Goal: Task Accomplishment & Management: Complete application form

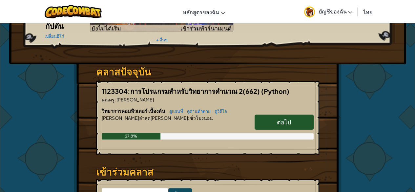
scroll to position [66, 0]
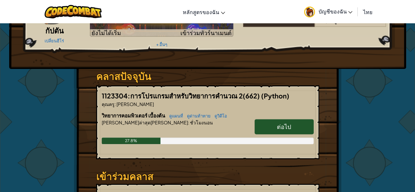
click at [263, 121] on link "ต่อไป" at bounding box center [284, 126] width 59 height 15
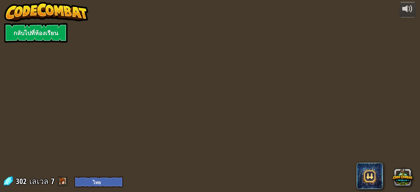
select select "th"
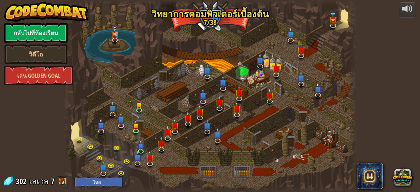
select select "th"
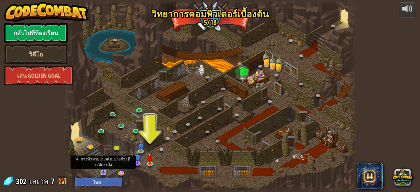
click at [103, 169] on img at bounding box center [104, 164] width 8 height 18
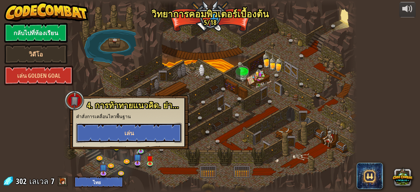
click at [140, 133] on button "เล่น" at bounding box center [129, 133] width 106 height 20
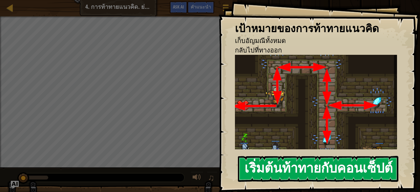
click at [285, 169] on button "เริ่มต้นท้าทายกับคอนเซ็ปต์" at bounding box center [318, 169] width 161 height 26
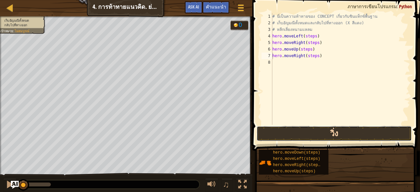
click at [296, 133] on button "วิ่ง" at bounding box center [334, 133] width 155 height 15
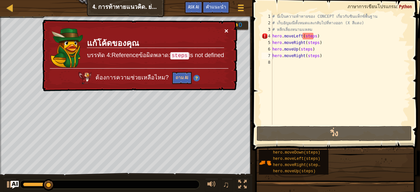
click at [225, 28] on button "×" at bounding box center [227, 30] width 4 height 7
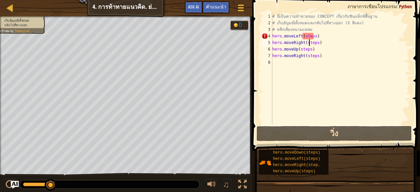
click at [309, 39] on div "# นี่เป็นความท้าทายของ CONCEPT เกี่ยวกับซินแท็กซ์พื้นฐาน # เก็บ[PERSON_NAME]ทั้…" at bounding box center [340, 75] width 139 height 125
drag, startPoint x: 313, startPoint y: 36, endPoint x: 302, endPoint y: 35, distance: 11.2
click at [302, 35] on div "# นี่เป็นความท้าทายของ CONCEPT เกี่ยวกับซินแท็กซ์พื้นฐาน # เก็บ[PERSON_NAME]ทั้…" at bounding box center [340, 75] width 139 height 125
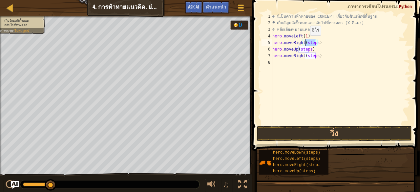
drag, startPoint x: 315, startPoint y: 42, endPoint x: 304, endPoint y: 42, distance: 10.8
click at [304, 42] on div "# นี่เป็นความท้าทายของ CONCEPT เกี่ยวกับซินแท็กซ์พื้นฐาน # เก็บ[PERSON_NAME]ทั้…" at bounding box center [340, 75] width 139 height 125
drag, startPoint x: 308, startPoint y: 50, endPoint x: 297, endPoint y: 50, distance: 10.8
click at [297, 50] on div "# นี่เป็นความท้าทายของ CONCEPT เกี่ยวกับซินแท็กซ์พื้นฐาน # เก็บ[PERSON_NAME]ทั้…" at bounding box center [340, 75] width 139 height 125
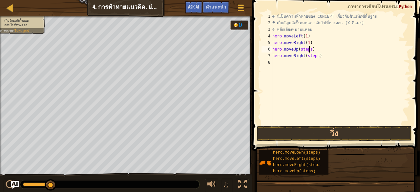
click at [309, 50] on div "# นี่เป็นความท้าทายของ CONCEPT เกี่ยวกับซินแท็กซ์พื้นฐาน # เก็บ[PERSON_NAME]ทั้…" at bounding box center [340, 75] width 139 height 125
drag, startPoint x: 309, startPoint y: 50, endPoint x: 298, endPoint y: 50, distance: 11.5
click at [298, 50] on div "# นี่เป็นความท้าทายของ CONCEPT เกี่ยวกับซินแท็กซ์พื้นฐาน # เก็บ[PERSON_NAME]ทั้…" at bounding box center [340, 75] width 139 height 125
drag, startPoint x: 315, startPoint y: 55, endPoint x: 304, endPoint y: 55, distance: 10.5
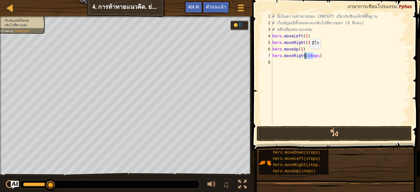
click at [304, 55] on div "# นี่เป็นความท้าทายของ CONCEPT เกี่ยวกับซินแท็กซ์พื้นฐาน # เก็บ[PERSON_NAME]ทั้…" at bounding box center [340, 75] width 139 height 125
click at [315, 55] on div "# นี่เป็นความท้าทายของ CONCEPT เกี่ยวกับซินแท็กซ์พื้นฐาน # เก็บ[PERSON_NAME]ทั้…" at bounding box center [340, 75] width 139 height 125
drag, startPoint x: 315, startPoint y: 55, endPoint x: 304, endPoint y: 55, distance: 10.8
click at [304, 55] on div "# นี่เป็นความท้าทายของ CONCEPT เกี่ยวกับซินแท็กซ์พื้นฐาน # เก็บ[PERSON_NAME]ทั้…" at bounding box center [340, 75] width 139 height 125
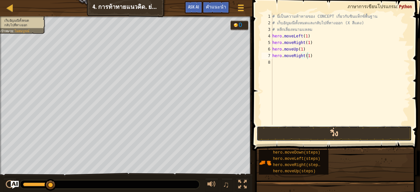
click at [327, 128] on button "วิ่ง" at bounding box center [334, 133] width 155 height 15
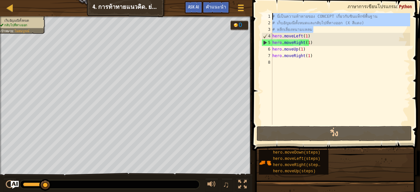
drag, startPoint x: 313, startPoint y: 30, endPoint x: 270, endPoint y: 15, distance: 45.4
click at [270, 15] on div "hero.moveRight(1) 1 2 3 4 5 6 7 8 # นี่เป็นความท้าทายของ CONCEPT เกี่ยวกับซินแท…" at bounding box center [335, 69] width 150 height 112
type textarea "ม"
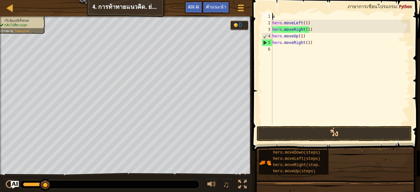
scroll to position [3, 0]
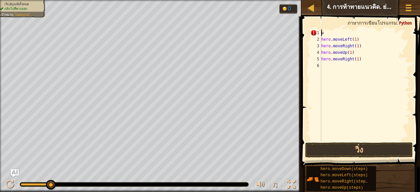
click at [325, 34] on div "ม hero . moveLeft ( 1 ) hero . moveRight ( 1 ) hero . moveUp ( 1 ) hero . moveR…" at bounding box center [365, 92] width 90 height 125
click at [322, 37] on div "hero . moveLeft ( 1 ) hero . moveRight ( 1 ) hero . moveUp ( 1 ) hero . moveRig…" at bounding box center [365, 92] width 90 height 125
click at [356, 52] on div "hero . moveLeft ( 1 ) hero . moveRight ( 1 ) hero . moveUp ( 1 ) hero . moveRig…" at bounding box center [365, 92] width 90 height 125
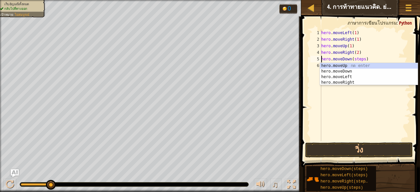
click at [363, 59] on div "hero . moveLeft ( 1 ) hero . moveRight ( 1 ) hero . moveUp ( 1 ) hero . moveRig…" at bounding box center [365, 92] width 90 height 125
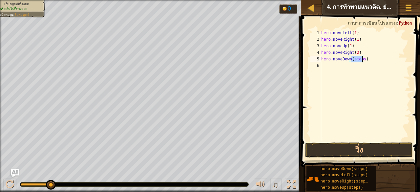
click at [363, 59] on div "hero . moveLeft ( 1 ) hero . moveRight ( 1 ) hero . moveUp ( 1 ) hero . moveRig…" at bounding box center [365, 92] width 90 height 125
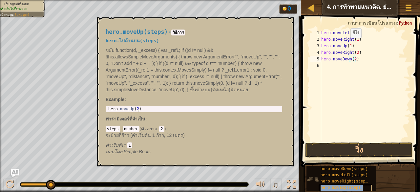
click at [338, 186] on span "hero.moveUp(steps)" at bounding box center [342, 188] width 43 height 5
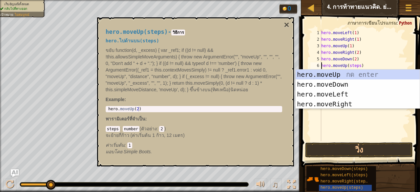
click at [357, 66] on div "hero . moveLeft ( 1 ) hero . moveRight ( 1 ) hero . moveUp ( 1 ) hero . moveRig…" at bounding box center [365, 92] width 90 height 125
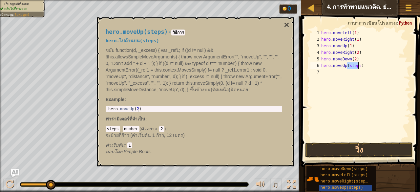
click at [357, 66] on div "hero . moveLeft ( 1 ) hero . moveRight ( 1 ) hero . moveUp ( 1 ) hero . moveRig…" at bounding box center [365, 92] width 90 height 125
type textarea "hero.moveUp(2)"
click at [347, 95] on div "hero . moveLeft ( 1 ) hero . moveRight ( 1 ) hero . moveUp ( 1 ) hero . moveRig…" at bounding box center [365, 92] width 90 height 125
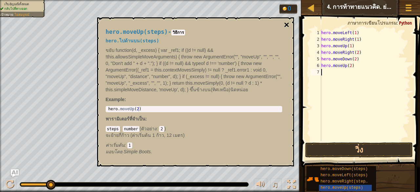
click at [287, 22] on button "×" at bounding box center [286, 24] width 5 height 9
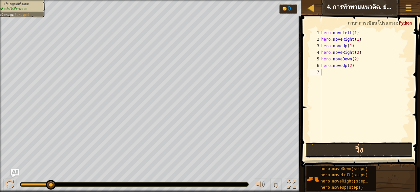
click at [326, 147] on button "วิ่ง" at bounding box center [359, 150] width 108 height 15
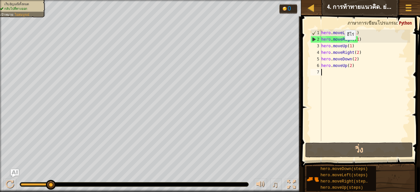
click at [339, 46] on div "hero . moveLeft ( 1 ) hero . moveRight ( 1 ) hero . moveUp ( 1 ) hero . moveRig…" at bounding box center [365, 92] width 90 height 125
click at [348, 46] on div "hero . moveLeft ( 1 ) hero . moveRight ( 1 ) hero . moveUp ( 1 ) hero . moveRig…" at bounding box center [365, 92] width 90 height 125
click at [349, 45] on div "hero . moveLeft ( 1 ) hero . moveRight ( 1 ) hero . moveUp ( 1 ) hero . moveRig…" at bounding box center [365, 92] width 90 height 125
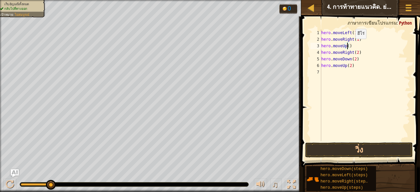
scroll to position [3, 2]
click at [349, 145] on button "วิ่ง" at bounding box center [359, 150] width 108 height 15
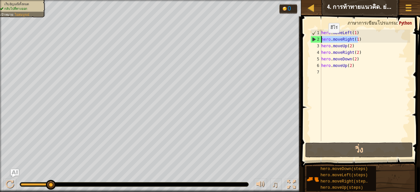
drag, startPoint x: 363, startPoint y: 40, endPoint x: 321, endPoint y: 39, distance: 42.4
click at [321, 39] on div "hero.moveUp(2) 1 2 3 4 5 6 7 hero . moveLeft ( 1 ) hero . moveRight ( 1 ) hero …" at bounding box center [359, 86] width 101 height 112
type textarea "hero.moveRight(1)"
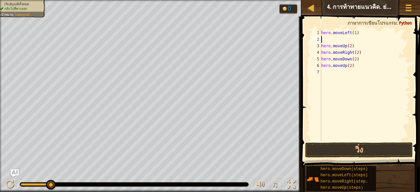
type textarea "hero.moveLeft(1)"
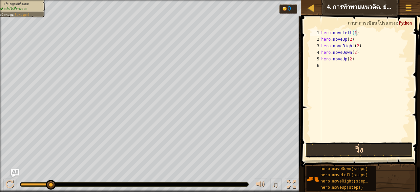
click at [355, 147] on button "วิ่ง" at bounding box center [359, 150] width 108 height 15
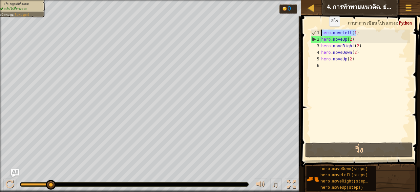
drag, startPoint x: 357, startPoint y: 33, endPoint x: 317, endPoint y: 33, distance: 40.4
click at [317, 33] on div "hero.moveLeft(1) 1 2 3 4 5 6 hero . moveLeft ( 1 ) hero . moveUp ( 2 ) hero . m…" at bounding box center [359, 86] width 101 height 112
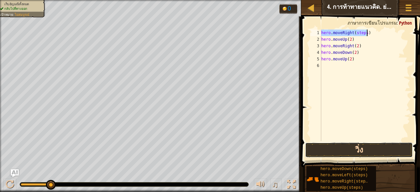
click at [347, 146] on button "วิ่ง" at bounding box center [359, 150] width 108 height 15
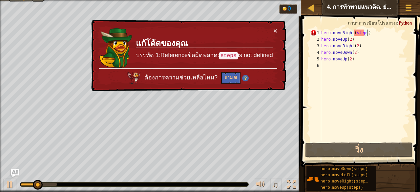
click at [361, 30] on div "hero . moveRight ( steps ) hero . moveUp ( 2 ) hero . moveRight ( 2 ) hero . mo…" at bounding box center [365, 92] width 90 height 125
type textarea "hero.moveRight(1)"
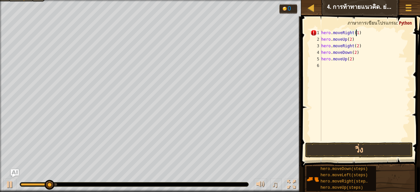
scroll to position [3, 3]
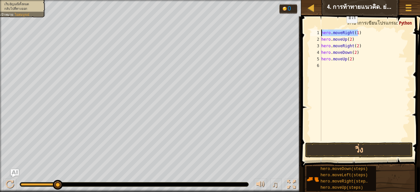
drag, startPoint x: 365, startPoint y: 32, endPoint x: 321, endPoint y: 29, distance: 44.2
click at [321, 29] on div "hero.moveRight(1) 1 2 3 4 5 6 hero . moveRight ( 1 ) hero . moveUp ( 2 ) hero .…" at bounding box center [360, 105] width 121 height 170
click at [321, 39] on div "2" at bounding box center [316, 39] width 11 height 7
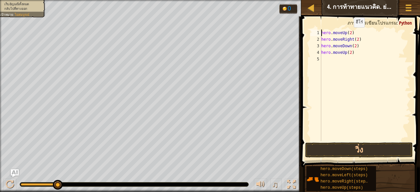
click at [348, 33] on div "hero . moveUp ( 2 ) hero . moveRight ( 2 ) hero . moveDown ( 2 ) hero . moveUp …" at bounding box center [365, 92] width 90 height 125
click at [350, 32] on div "hero . moveUp ( 2 ) hero . moveRight ( 2 ) hero . moveDown ( 2 ) hero . moveUp …" at bounding box center [365, 92] width 90 height 125
click at [352, 150] on button "วิ่ง" at bounding box center [359, 150] width 108 height 15
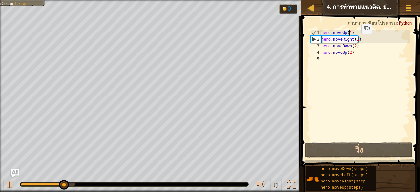
click at [356, 40] on div "hero . moveUp ( 1 ) hero . moveRight ( 2 ) hero . moveDown ( 2 ) hero . moveUp …" at bounding box center [365, 92] width 90 height 125
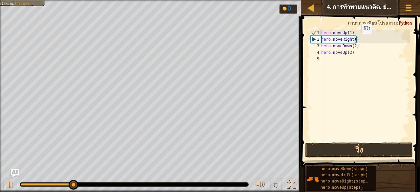
scroll to position [3, 3]
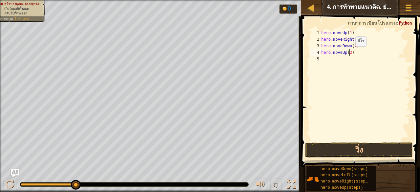
click at [350, 53] on div "hero . moveUp ( 1 ) hero . moveRight ( 1 ) hero . moveDown ( 2 ) hero . moveUp …" at bounding box center [365, 92] width 90 height 125
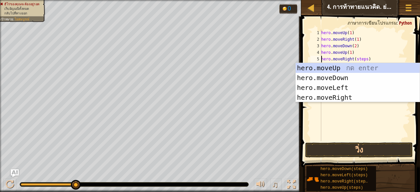
click at [364, 58] on div "hero . moveUp ( 1 ) hero . moveRight ( 1 ) hero . moveDown ( 2 ) hero . moveUp …" at bounding box center [365, 92] width 90 height 125
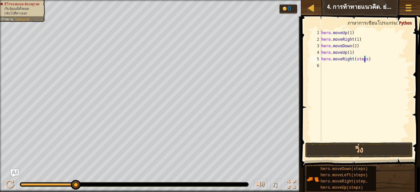
click at [364, 58] on div "hero . moveUp ( 1 ) hero . moveRight ( 1 ) hero . moveDown ( 2 ) hero . moveUp …" at bounding box center [365, 92] width 90 height 125
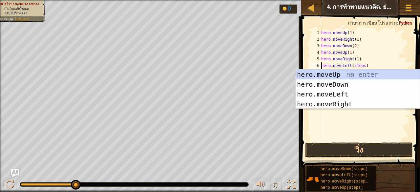
click at [358, 65] on div "hero . moveUp ( 1 ) hero . moveRight ( 1 ) hero . moveDown ( 2 ) hero . moveUp …" at bounding box center [365, 92] width 90 height 125
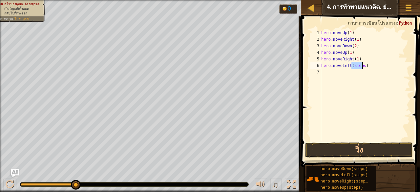
click at [358, 65] on div "hero . moveUp ( 1 ) hero . moveRight ( 1 ) hero . moveDown ( 2 ) hero . moveUp …" at bounding box center [365, 92] width 90 height 125
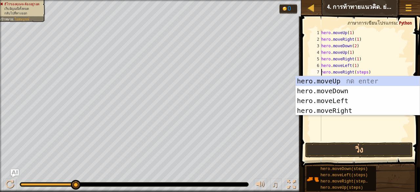
click at [364, 73] on div "hero . moveUp ( 1 ) hero . moveRight ( 1 ) hero . moveDown ( 2 ) hero . moveUp …" at bounding box center [365, 92] width 90 height 125
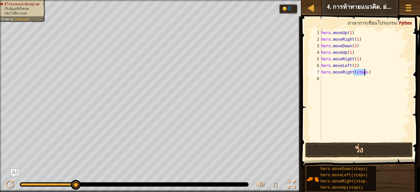
click at [364, 73] on div "hero . moveUp ( 1 ) hero . moveRight ( 1 ) hero . moveDown ( 2 ) hero . moveUp …" at bounding box center [365, 92] width 90 height 125
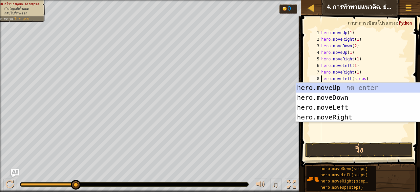
click at [362, 79] on div "hero . moveUp ( 1 ) hero . moveRight ( 1 ) hero . moveDown ( 2 ) hero . moveUp …" at bounding box center [365, 92] width 90 height 125
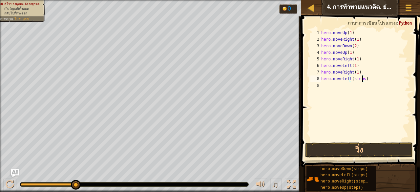
click at [362, 79] on div "hero . moveUp ( 1 ) hero . moveRight ( 1 ) hero . moveDown ( 2 ) hero . moveUp …" at bounding box center [365, 92] width 90 height 125
click at [359, 85] on div "hero . moveUp ( 1 ) hero . moveRight ( 1 ) hero . moveDown ( 2 ) hero . moveUp …" at bounding box center [366, 92] width 88 height 125
click at [358, 91] on div "hero . moveUp ( 1 ) hero . moveRight ( 1 ) hero . moveDown ( 2 ) hero . moveUp …" at bounding box center [366, 92] width 88 height 125
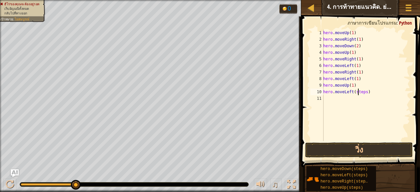
click at [358, 91] on div "hero . moveUp ( 1 ) hero . moveRight ( 1 ) hero . moveDown ( 2 ) hero . moveUp …" at bounding box center [366, 92] width 88 height 125
click at [367, 146] on button "วิ่ง" at bounding box center [359, 150] width 108 height 15
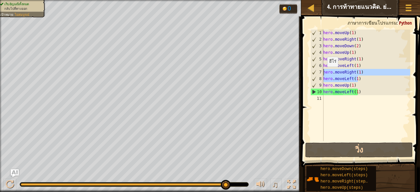
drag, startPoint x: 358, startPoint y: 79, endPoint x: 323, endPoint y: 73, distance: 35.7
click at [323, 73] on div "hero.moveLeft(1) 1 2 3 4 5 6 7 8 9 10 11 hero . moveUp ( 1 ) hero . moveRight (…" at bounding box center [359, 86] width 101 height 112
type textarea "hero.moveRight(1) hero.moveLeft(1)"
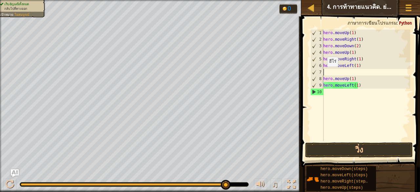
scroll to position [3, 0]
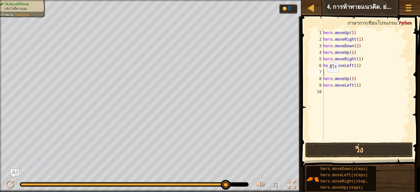
click at [324, 79] on div "hero . moveUp ( 1 ) hero . moveRight ( 1 ) hero . moveDown ( 2 ) hero . moveUp …" at bounding box center [366, 92] width 88 height 125
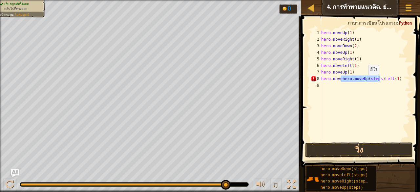
type textarea "hero.moveLeft(1)"
click at [333, 85] on div "hero . moveUp ( 1 ) hero . moveRight ( 1 ) hero . moveDown ( 2 ) hero . moveUp …" at bounding box center [365, 92] width 90 height 125
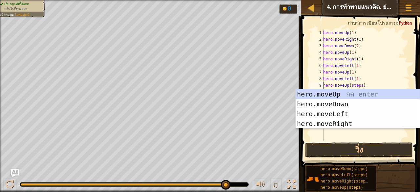
click at [357, 85] on div "hero . moveUp ( 1 ) hero . moveRight ( 1 ) hero . moveDown ( 2 ) hero . moveUp …" at bounding box center [366, 92] width 88 height 125
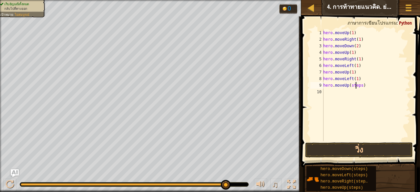
click at [357, 85] on div "hero . moveUp ( 1 ) hero . moveRight ( 1 ) hero . moveDown ( 2 ) hero . moveUp …" at bounding box center [366, 92] width 88 height 125
click at [363, 93] on div "hero . moveUp ( 1 ) hero . moveRight ( 1 ) hero . moveDown ( 2 ) hero . moveUp …" at bounding box center [366, 92] width 88 height 125
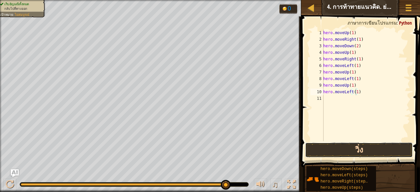
click at [369, 144] on button "วิ่ง" at bounding box center [359, 150] width 108 height 15
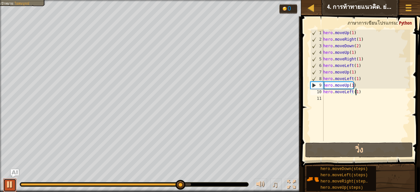
click at [8, 180] on div at bounding box center [10, 184] width 9 height 9
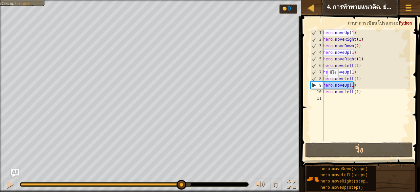
drag, startPoint x: 355, startPoint y: 85, endPoint x: 322, endPoint y: 84, distance: 33.5
click at [322, 84] on div "hero.moveLeft(1) 1 2 3 4 5 6 7 8 9 10 11 hero . moveUp ( 1 ) hero . moveRight (…" at bounding box center [359, 86] width 101 height 112
type textarea "hero.moveUp(1)"
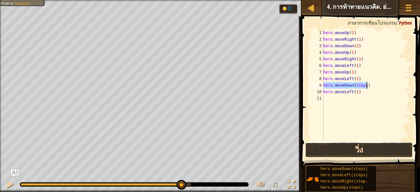
click at [356, 150] on button "วิ่ง" at bounding box center [359, 150] width 108 height 15
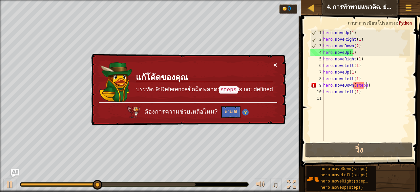
click at [275, 64] on button "×" at bounding box center [275, 63] width 4 height 7
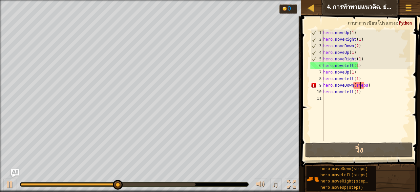
click at [359, 84] on div "hero . moveUp ( 1 ) hero . moveRight ( 1 ) hero . moveDown ( 2 ) hero . moveUp …" at bounding box center [366, 92] width 88 height 125
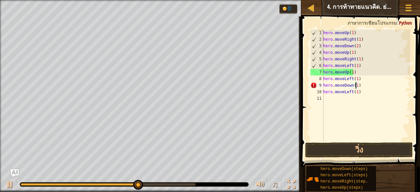
scroll to position [3, 2]
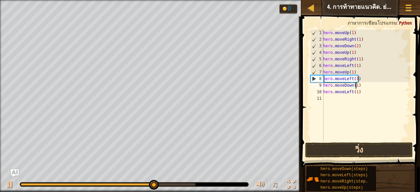
type textarea "hero.moveDown(1)"
click at [353, 146] on button "วิ่ง" at bounding box center [359, 150] width 108 height 15
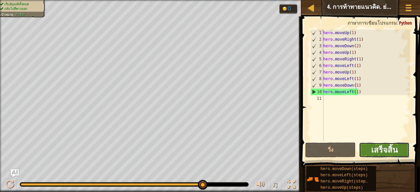
click at [384, 147] on span "เสร็จสิ้น" at bounding box center [384, 150] width 27 height 11
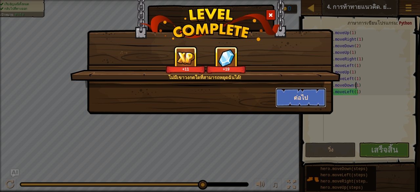
click at [293, 102] on button "ต่อไป" at bounding box center [301, 98] width 51 height 20
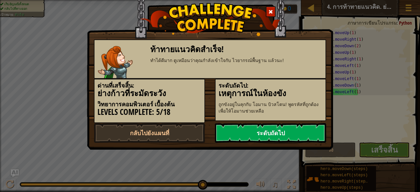
click at [277, 129] on link "ระดับถัดไป" at bounding box center [270, 133] width 111 height 20
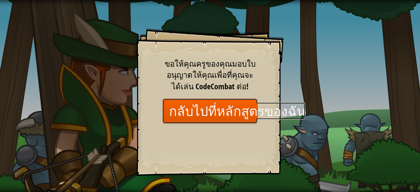
click at [234, 112] on link "กลับไปที่หลักสูตรของฉัน" at bounding box center [210, 111] width 95 height 25
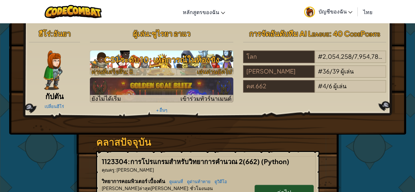
click at [205, 69] on span "เล่นด่านถัดไป" at bounding box center [214, 72] width 35 height 8
select select "th"
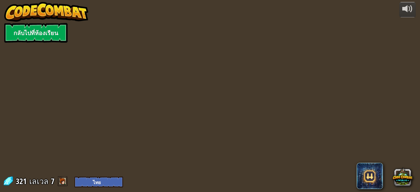
select select "th"
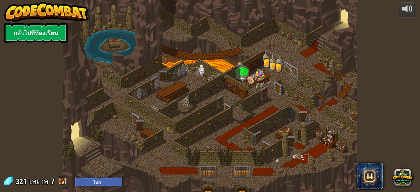
select select "th"
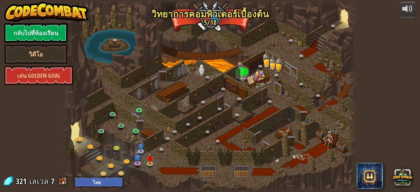
select select "th"
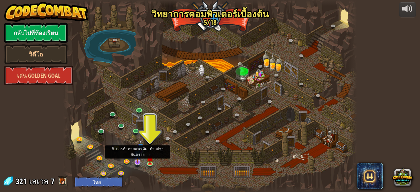
click at [139, 160] on img at bounding box center [138, 154] width 8 height 18
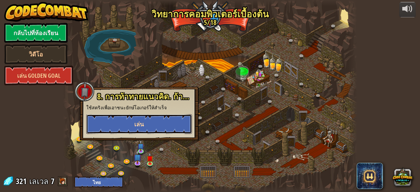
click at [151, 125] on button "เล่น" at bounding box center [139, 124] width 106 height 20
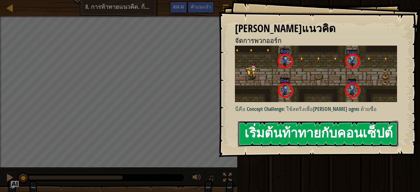
click at [281, 127] on button "เริ่มต้นท้าทายกับคอนเซ็ปต์" at bounding box center [318, 134] width 161 height 26
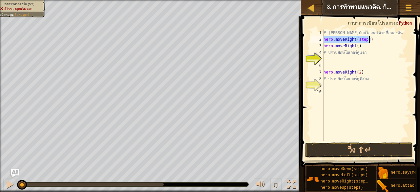
click at [364, 38] on div "# [PERSON_NAME]ยักษ์โอเกอร์ด้วยชื่อของมัน hero . moveRight ( steps ) hero . mov…" at bounding box center [367, 86] width 88 height 112
click at [364, 38] on div "# [PERSON_NAME]ยักษ์โอเกอร์ด้วยชื่อของมัน hero . moveRight ( steps ) hero . mov…" at bounding box center [367, 92] width 88 height 125
drag, startPoint x: 359, startPoint y: 45, endPoint x: 323, endPoint y: 46, distance: 36.8
click at [323, 46] on div "hero.moveRight(1) 1 2 3 4 5 6 7 8 9 10 # [PERSON_NAME]ยักษ์โอเกอร์ด้วยชื่อของมั…" at bounding box center [359, 86] width 101 height 112
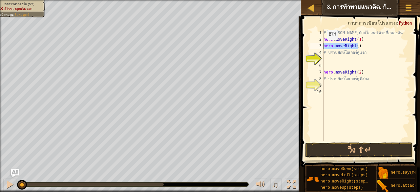
type textarea "hero.moveRight()"
click at [353, 45] on div "# [PERSON_NAME]ยักษ์โอเกอร์ด้วยชื่อของมัน hero . moveRight ( 1 ) hero . say ( m…" at bounding box center [367, 86] width 88 height 112
click at [353, 45] on div "# [PERSON_NAME]ยักษ์โอเกอร์ด้วยชื่อของมัน hero . moveRight ( 1 ) hero . say ( m…" at bounding box center [367, 92] width 88 height 125
type textarea "hero.say(Gos)"
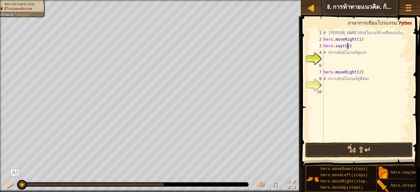
scroll to position [3, 2]
click at [358, 47] on div "# [PERSON_NAME]ยักษ์โอเกอร์ด้วยชื่อของมัน hero . moveRight ( 1 ) hero . say ( G…" at bounding box center [367, 92] width 88 height 125
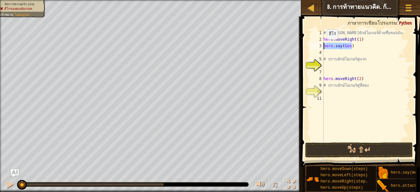
drag, startPoint x: 356, startPoint y: 46, endPoint x: 324, endPoint y: 46, distance: 32.2
click at [324, 46] on div "# [PERSON_NAME]ยักษ์โอเกอร์ด้วยชื่อของมัน hero . moveRight ( 1 ) hero . say ( G…" at bounding box center [367, 92] width 88 height 125
type textarea "hero.say(Gos)"
click at [329, 51] on div "# [PERSON_NAME]ยักษ์โอเกอร์ด้วยชื่อของมัน hero . moveRight ( 1 ) hero . say ( G…" at bounding box center [367, 92] width 88 height 125
paste textarea "hero.say(Gos)"
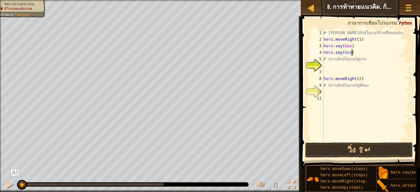
click at [350, 52] on div "# [PERSON_NAME]ยักษ์โอเกอร์ด้วยชื่อของมัน hero . moveRight ( 1 ) hero . say ( G…" at bounding box center [367, 92] width 88 height 125
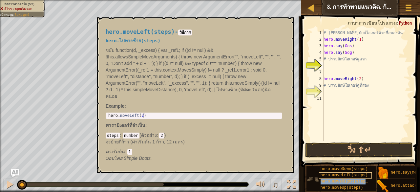
type textarea "hero.moveRight(steps)"
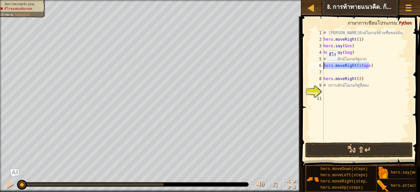
drag, startPoint x: 372, startPoint y: 65, endPoint x: 324, endPoint y: 67, distance: 48.3
click at [324, 67] on div "hero.moveRight(steps) 1 2 3 4 5 6 7 8 9 10 11 # [PERSON_NAME]ยักษ์โอเกอร์ด้วยชื…" at bounding box center [359, 86] width 101 height 112
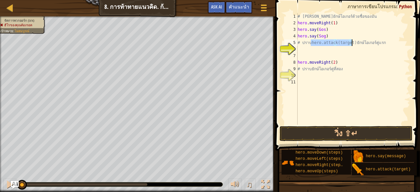
type textarea "# ปราบยักษ์โอเกอร์คู่แรก"
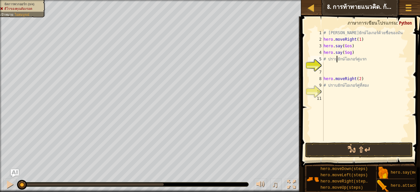
click at [331, 64] on div "# [PERSON_NAME]ยักษ์โอเกอร์ด้วยชื่อของมัน hero . moveRight ( 1 ) hero . say ( G…" at bounding box center [367, 92] width 88 height 125
click at [362, 64] on div "# [PERSON_NAME]ยักษ์โอเกอร์ด้วยชื่อของมัน hero . moveRight ( 1 ) hero . say ( G…" at bounding box center [367, 86] width 88 height 112
click at [362, 64] on div "# [PERSON_NAME]ยักษ์โอเกอร์ด้วยชื่อของมัน hero . moveRight ( 1 ) hero . say ( G…" at bounding box center [367, 92] width 88 height 125
click at [365, 65] on div "# [PERSON_NAME]ยักษ์โอเกอร์ด้วยชื่อของมัน hero . moveRight ( 1 ) hero . say ( G…" at bounding box center [367, 92] width 88 height 125
click at [355, 66] on div "# [PERSON_NAME]ยักษ์โอเกอร์ด้วยชื่อของมัน hero . moveRight ( 1 ) hero . say ( G…" at bounding box center [367, 92] width 88 height 125
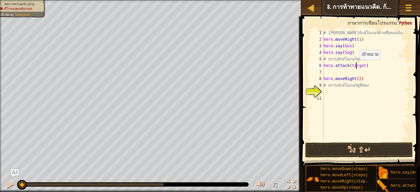
click at [357, 66] on div "# [PERSON_NAME]ยักษ์โอเกอร์ด้วยชื่อของมัน hero . moveRight ( 1 ) hero . say ( G…" at bounding box center [367, 92] width 88 height 125
click at [388, 69] on div "# [PERSON_NAME]ยักษ์โอเกอร์ด้วยชื่อของมัน hero . moveRight ( 1 ) hero . say ( G…" at bounding box center [367, 92] width 88 height 125
click at [368, 147] on button "วิ่ง ⇧↵" at bounding box center [359, 150] width 108 height 15
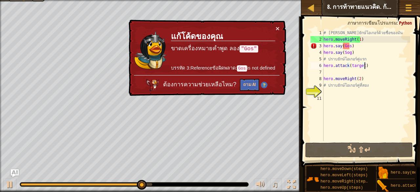
click at [350, 46] on div "# [PERSON_NAME]ยักษ์โอเกอร์ด้วยชื่อของมัน hero . moveRight ( 1 ) hero . say ( G…" at bounding box center [367, 92] width 88 height 125
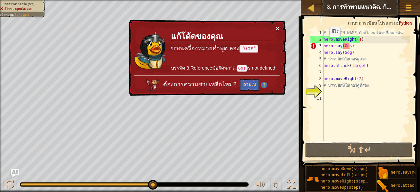
click at [277, 26] on button "×" at bounding box center [278, 28] width 4 height 7
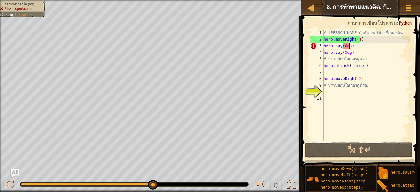
click at [349, 46] on div "# [PERSON_NAME]ยักษ์โอเกอร์ด้วยชื่อของมัน hero . moveRight ( 1 ) hero . say ( G…" at bounding box center [367, 92] width 88 height 125
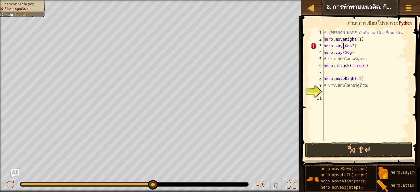
scroll to position [3, 2]
click at [355, 53] on div "# [PERSON_NAME]ยักษ์โอเกอร์ด้วยชื่อของมัน hero . moveRight ( 1 ) hero . say ( "…" at bounding box center [367, 92] width 88 height 125
type textarea "hero.say(Sog)"
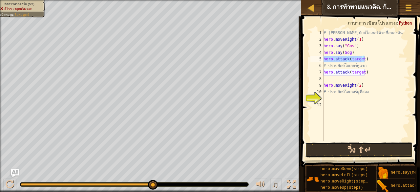
click at [352, 149] on button "วิ่ง ⇧↵" at bounding box center [359, 150] width 108 height 15
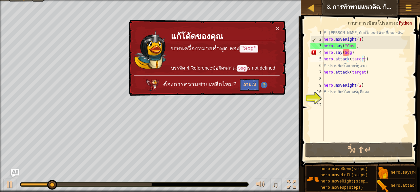
click at [349, 51] on div "# [PERSON_NAME]ยักษ์โอเกอร์ด้วยชื่อของมัน hero . moveRight ( 1 ) hero . say ( "…" at bounding box center [367, 92] width 88 height 125
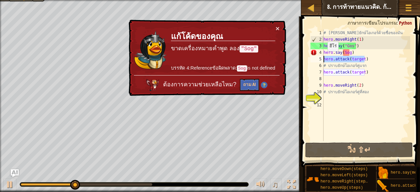
drag, startPoint x: 368, startPoint y: 59, endPoint x: 324, endPoint y: 58, distance: 43.4
click at [324, 58] on div "# [PERSON_NAME]ยักษ์โอเกอร์ด้วยชื่อของมัน hero . moveRight ( 1 ) hero . say ( "…" at bounding box center [367, 92] width 88 height 125
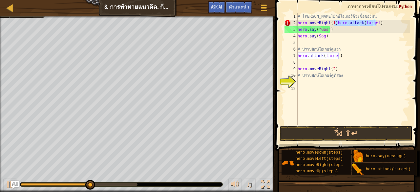
click at [360, 38] on div "# [PERSON_NAME]ยักษ์โอเกอร์ด้วยชื่อของมัน hero . moveRight ( 1 ) hero . attack …" at bounding box center [354, 75] width 114 height 125
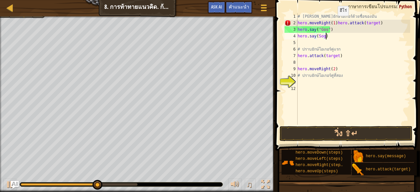
click at [335, 23] on div "# [PERSON_NAME]ยักษ์โอเกอร์ด้วยชื่อของมัน hero . moveRight ( 1 ) hero . attack …" at bounding box center [354, 75] width 114 height 125
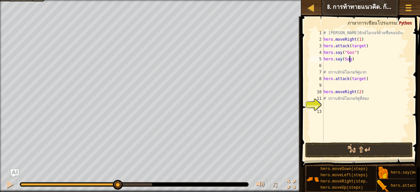
click at [349, 59] on div "# [PERSON_NAME]ยักษ์โอเกอร์ด้วยชื่อของมัน hero . moveRight ( 1 ) hero . attack …" at bounding box center [367, 92] width 88 height 125
click at [354, 147] on button "วิ่ง ⇧↵" at bounding box center [359, 150] width 108 height 15
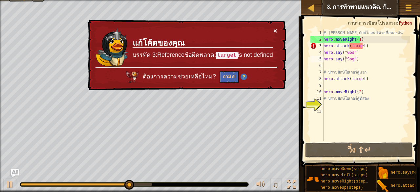
click at [277, 28] on button "×" at bounding box center [276, 30] width 4 height 7
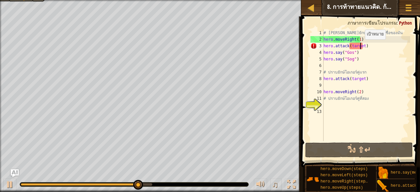
click at [362, 46] on div "# [PERSON_NAME]ยักษ์โอเกอร์ด้วยชื่อของมัน hero . moveRight ( 1 ) hero . attack …" at bounding box center [367, 92] width 88 height 125
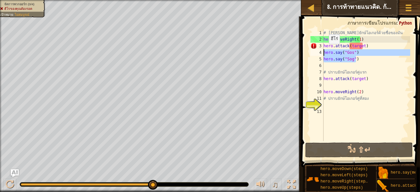
drag, startPoint x: 360, startPoint y: 60, endPoint x: 319, endPoint y: 51, distance: 42.1
click at [319, 51] on div "hero.attack(target) 1 2 3 4 5 6 7 8 9 10 11 12 13 # [PERSON_NAME]ยักษ์โอเกอร์ด้…" at bounding box center [359, 86] width 101 height 112
type textarea "hero.say("Gos") hero.say("Sog")"
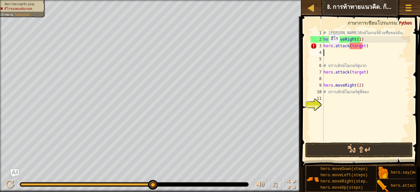
scroll to position [3, 0]
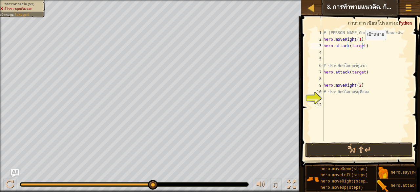
click at [362, 46] on div "# [PERSON_NAME]ยักษ์โอเกอร์ด้วยชื่อของมัน hero . moveRight ( 1 ) hero . attack …" at bounding box center [367, 92] width 88 height 125
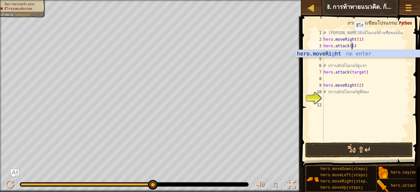
scroll to position [3, 2]
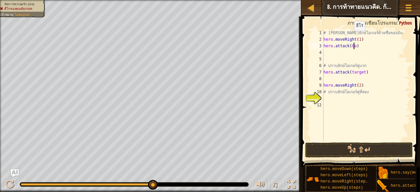
type textarea "hero.attack(Gos)"
click at [365, 48] on div "# [PERSON_NAME]ยักษ์โอเกอร์ด้วยชื่อของมัน hero . moveRight ( 1 ) hero . attack …" at bounding box center [367, 92] width 88 height 125
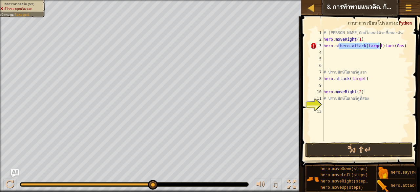
type textarea "hero.attack(Gos)"
click at [340, 51] on div "# [PERSON_NAME]ยักษ์โอเกอร์ด้วยชื่อของมัน hero . moveRight ( 1 ) hero . attack …" at bounding box center [367, 92] width 88 height 125
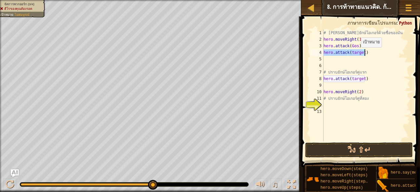
click at [358, 53] on div "# [PERSON_NAME]ยักษ์โอเกอร์ด้วยชื่อของมัน hero . moveRight ( 1 ) hero . attack …" at bounding box center [367, 86] width 88 height 112
click at [358, 53] on div "# [PERSON_NAME]ยักษ์โอเกอร์ด้วยชื่อของมัน hero . moveRight ( 1 ) hero . attack …" at bounding box center [367, 92] width 88 height 125
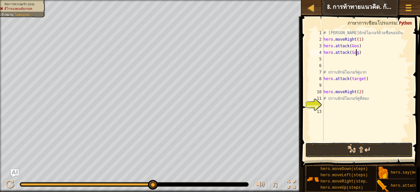
click at [365, 149] on button "วิ่ง ⇧↵" at bounding box center [359, 150] width 108 height 15
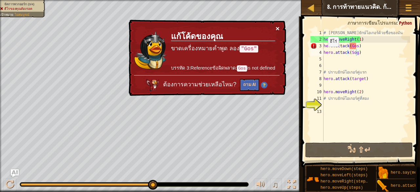
click at [277, 25] on button "×" at bounding box center [278, 28] width 4 height 7
click at [367, 35] on div "# [PERSON_NAME]ยักษ์โอเกอร์ด้วยชื่อของมัน hero . moveRight ( 1 ) hero . attack …" at bounding box center [367, 92] width 88 height 125
click at [355, 47] on div "# [PERSON_NAME]ยักษ์โอเกอร์ด้วยชื่อของมัน hero . moveRight ( 1 ) hero . attack …" at bounding box center [367, 92] width 88 height 125
click at [357, 46] on div "# [PERSON_NAME]ยักษ์โอเกอร์ด้วยชื่อของมัน hero . moveRight ( 1 ) hero . attack …" at bounding box center [367, 92] width 88 height 125
click at [355, 48] on div "# [PERSON_NAME]ยักษ์โอเกอร์ด้วยชื่อของมัน hero . moveRight ( 1 ) hero . attack …" at bounding box center [367, 92] width 88 height 125
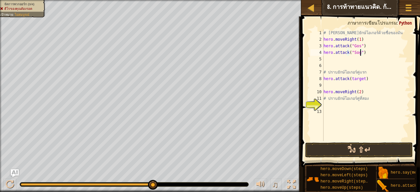
type textarea "hero.attack("Sog")"
click at [360, 151] on button "วิ่ง ⇧↵" at bounding box center [359, 150] width 108 height 15
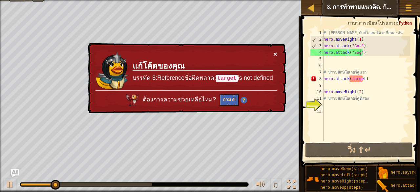
click at [274, 51] on button "×" at bounding box center [276, 54] width 4 height 7
click at [341, 60] on div "# [PERSON_NAME]ยักษ์โอเกอร์ด้วยชื่อของมัน hero . moveRight ( 1 ) hero . attack …" at bounding box center [367, 92] width 88 height 125
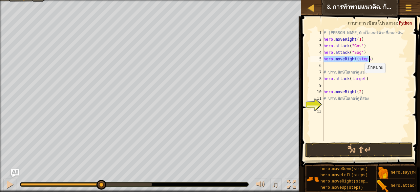
click at [361, 79] on div "# [PERSON_NAME]ยักษ์โอเกอร์ด้วยชื่อของมัน hero . moveRight ( 1 ) hero . attack …" at bounding box center [367, 92] width 88 height 125
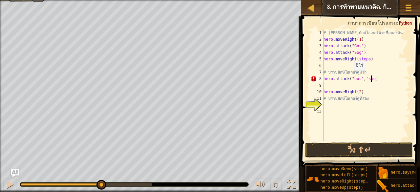
scroll to position [3, 4]
click at [354, 148] on button "วิ่ง ⇧↵" at bounding box center [359, 150] width 108 height 15
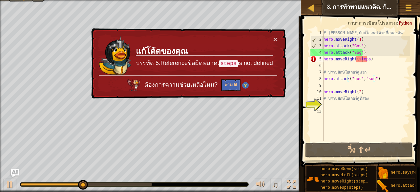
click at [363, 60] on div "# [PERSON_NAME]ยักษ์โอเกอร์ด้วยชื่อของมัน hero . moveRight ( 1 ) hero . attack …" at bounding box center [367, 92] width 88 height 125
click at [364, 60] on div "# [PERSON_NAME]ยักษ์โอเกอร์ด้วยชื่อของมัน hero . moveRight ( 1 ) hero . attack …" at bounding box center [367, 92] width 88 height 125
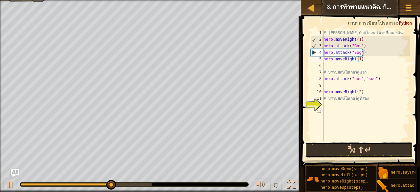
click at [358, 148] on button "วิ่ง ⇧↵" at bounding box center [359, 150] width 108 height 15
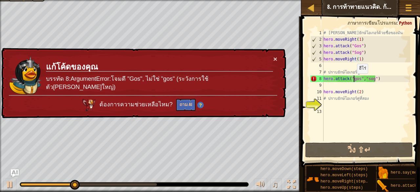
click at [354, 80] on div "# [PERSON_NAME]ยักษ์โอเกอร์ด้วยชื่อของมัน hero . moveRight ( 1 ) hero . attack …" at bounding box center [367, 92] width 88 height 125
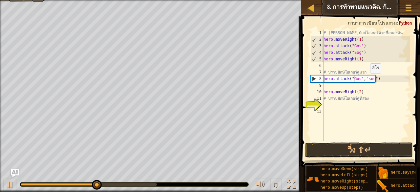
click at [367, 80] on div "# [PERSON_NAME]ยักษ์โอเกอร์ด้วยชื่อของมัน hero . moveRight ( 1 ) hero . attack …" at bounding box center [367, 92] width 88 height 125
click at [364, 145] on button "วิ่ง ⇧↵" at bounding box center [359, 150] width 108 height 15
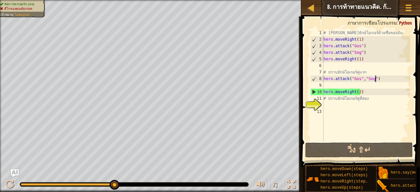
click at [382, 77] on div "# [PERSON_NAME]ยักษ์โอเกอร์ด้วยชื่อของมัน hero . moveRight ( 1 ) hero . attack …" at bounding box center [367, 92] width 88 height 125
drag, startPoint x: 365, startPoint y: 44, endPoint x: 321, endPoint y: 44, distance: 43.7
click at [321, 44] on div "hero.attack("Gos","Sog") 1 2 3 4 5 6 7 8 9 10 11 12 13 # [PERSON_NAME]ยักษ์โอเก…" at bounding box center [359, 86] width 101 height 112
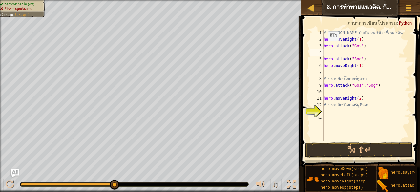
paste textarea "Sog"
drag, startPoint x: 366, startPoint y: 58, endPoint x: 324, endPoint y: 57, distance: 42.7
click at [324, 57] on div "hero.attack("Gos") 1 2 3 4 5 6 7 8 9 10 11 12 13 14 # [PERSON_NAME]ยักษ์โอเกอร์…" at bounding box center [359, 86] width 101 height 112
type textarea "hero.attack("Sog")"
click at [368, 60] on div "# [PERSON_NAME]ยักษ์โอเกอร์ด้วยชื่อของมัน hero . moveRight ( 1 ) hero . attack …" at bounding box center [367, 86] width 88 height 112
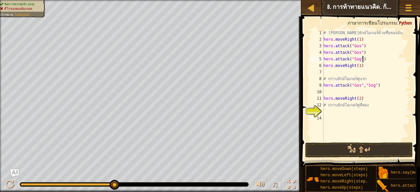
scroll to position [3, 0]
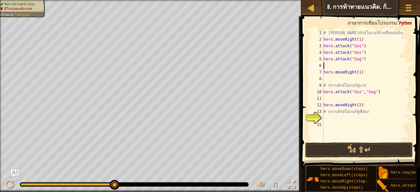
paste textarea "hero.attack("Sog")"
drag, startPoint x: 372, startPoint y: 85, endPoint x: 361, endPoint y: 83, distance: 11.2
click at [361, 83] on div "# [PERSON_NAME]ยักษ์โอเกอร์ด้วยชื่อของมัน hero . moveRight ( 1 ) hero . attack …" at bounding box center [367, 92] width 88 height 125
type textarea "# ปราบยักษ์โอเกอร์คู่แรก"
click at [328, 100] on div "# [PERSON_NAME]ยักษ์โอเกอร์ด้วยชื่อของมัน hero . moveRight ( 1 ) hero . attack …" at bounding box center [367, 92] width 88 height 125
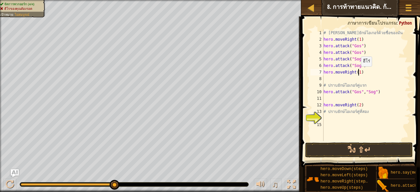
click at [358, 73] on div "# [PERSON_NAME]ยักษ์โอเกอร์ด้วยชื่อของมัน hero . moveRight ( 1 ) hero . attack …" at bounding box center [367, 92] width 88 height 125
type textarea "hero.moveRight(2)"
click at [9, 181] on div at bounding box center [10, 184] width 9 height 9
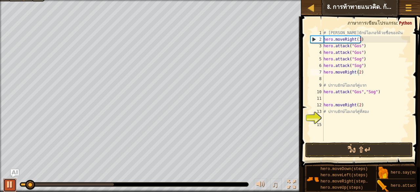
click at [7, 183] on div at bounding box center [10, 184] width 9 height 9
click at [350, 80] on div "# [PERSON_NAME]ยักษ์โอเกอร์ด้วยชื่อของมัน hero . moveRight ( 1 ) hero . attack …" at bounding box center [367, 92] width 88 height 125
drag, startPoint x: 365, startPoint y: 66, endPoint x: 322, endPoint y: 64, distance: 43.0
click at [322, 64] on div "1 2 3 4 5 6 7 8 9 10 11 12 13 14 15 # [PERSON_NAME]ยักษ์โอเกอร์ด้วยชื่อของมัน h…" at bounding box center [359, 86] width 101 height 112
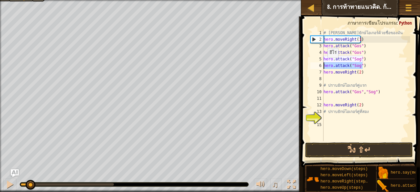
type textarea "hero.attack("Sog")"
click at [329, 79] on div "# [PERSON_NAME]ยักษ์โอเกอร์ด้วยชื่อของมัน hero . moveRight ( 1 ) hero . attack …" at bounding box center [367, 92] width 88 height 125
paste textarea "hero.attack("Sog")"
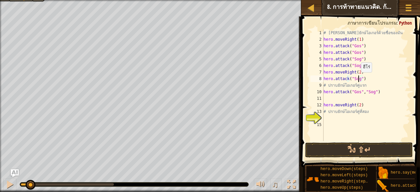
click at [358, 79] on div "# [PERSON_NAME]ยักษ์โอเกอร์ด้วยชื่อของมัน hero . moveRight ( 1 ) hero . attack …" at bounding box center [367, 92] width 88 height 125
drag, startPoint x: 367, startPoint y: 80, endPoint x: 323, endPoint y: 79, distance: 44.7
click at [323, 79] on div "hero.attack("Ergo") 1 2 3 4 5 6 7 8 9 10 11 12 13 14 15 # [PERSON_NAME]ยักษ์โอเ…" at bounding box center [359, 86] width 101 height 112
type textarea "hero.attack("Ergo")"
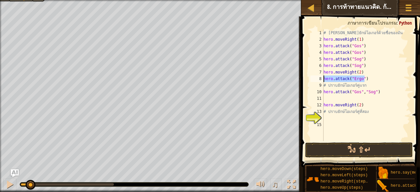
click at [372, 78] on div "# [PERSON_NAME]ยักษ์โอเกอร์ด้วยชื่อของมัน hero . moveRight ( 1 ) hero . attack …" at bounding box center [367, 86] width 88 height 112
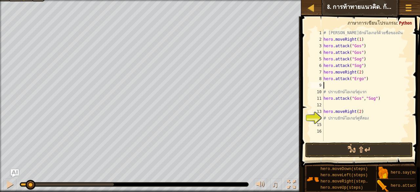
paste textarea "hero.attack("Ergo")"
type textarea "hero.attack("Ergo")"
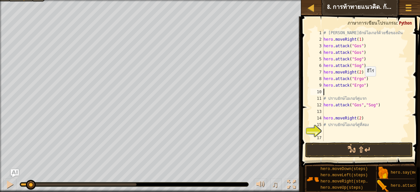
paste textarea "hero.attack("Ergo")"
click at [358, 92] on div "# [PERSON_NAME]ยักษ์โอเกอร์ด้วยชื่อของมัน hero . moveRight ( 1 ) hero . attack …" at bounding box center [367, 92] width 88 height 125
click at [361, 92] on div "# [PERSON_NAME]ยักษ์โอเกอร์ด้วยชื่อของมัน hero . moveRight ( 1 ) hero . attack …" at bounding box center [367, 92] width 88 height 125
drag, startPoint x: 361, startPoint y: 92, endPoint x: 353, endPoint y: 90, distance: 7.3
click at [353, 90] on div "# [PERSON_NAME]ยักษ์โอเกอร์ด้วยชื่อของมัน hero . moveRight ( 1 ) hero . attack …" at bounding box center [367, 92] width 88 height 125
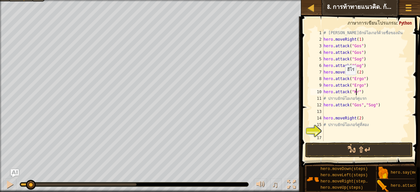
scroll to position [3, 3]
drag, startPoint x: 366, startPoint y: 91, endPoint x: 324, endPoint y: 91, distance: 42.0
click at [324, 91] on div "# [PERSON_NAME]ยักษ์โอเกอร์ด้วยชื่อของมัน hero . moveRight ( 1 ) hero . attack …" at bounding box center [367, 92] width 88 height 125
type textarea "hero.attack("Kro")"
click at [367, 93] on div "# [PERSON_NAME]ยักษ์โอเกอร์ด้วยชื่อของมัน hero . moveRight ( 1 ) hero . attack …" at bounding box center [367, 86] width 88 height 112
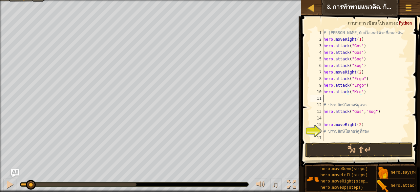
scroll to position [3, 0]
paste textarea "hero.attack("Kro")"
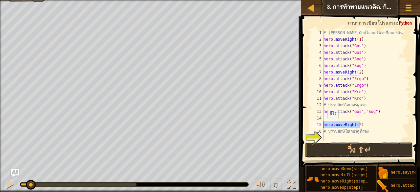
drag, startPoint x: 365, startPoint y: 124, endPoint x: 323, endPoint y: 125, distance: 42.1
click at [323, 125] on div "hero.attack("Kro") 1 2 3 4 5 6 7 8 9 10 11 12 13 14 15 16 17 18 # [PERSON_NAME]…" at bounding box center [359, 86] width 101 height 112
type textarea "hero.moveRight(2)"
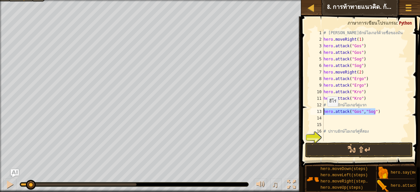
drag, startPoint x: 379, startPoint y: 112, endPoint x: 324, endPoint y: 112, distance: 55.5
click at [324, 112] on div "1 2 3 4 5 6 7 8 9 10 11 12 13 14 15 16 17 18 # [PERSON_NAME]ยักษ์โอเกอร์ด้วยชื่…" at bounding box center [359, 86] width 101 height 112
type textarea "hero.attack("Gos","Sog")"
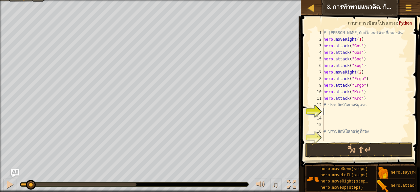
click at [367, 101] on div "# [PERSON_NAME]ยักษ์โอเกอร์ด้วยชื่อของมัน hero . moveRight ( 1 ) hero . attack …" at bounding box center [364, 92] width 83 height 125
type textarea "hero.attack("Kro")"
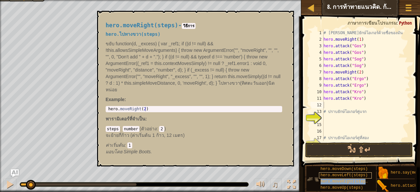
click at [340, 179] on div "hero.moveRight(steps)" at bounding box center [345, 182] width 53 height 6
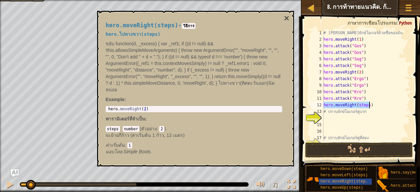
click at [365, 103] on div "# [PERSON_NAME]ยักษ์โอเกอร์ด้วยชื่อของมัน hero . moveRight ( 1 ) hero . attack …" at bounding box center [364, 86] width 83 height 112
click at [366, 103] on div "# [PERSON_NAME]ยักษ์โอเกอร์ด้วยชื่อของมัน hero . moveRight ( 1 ) hero . attack …" at bounding box center [364, 92] width 83 height 125
click at [364, 104] on div "# [PERSON_NAME]ยักษ์โอเกอร์ด้วยชื่อของมัน hero . moveRight ( 1 ) hero . attack …" at bounding box center [364, 92] width 83 height 125
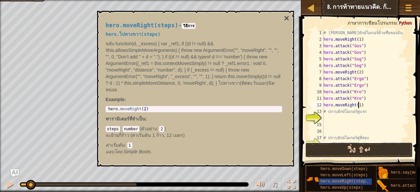
click at [357, 148] on button "วิ่ง ⇧↵" at bounding box center [359, 150] width 108 height 15
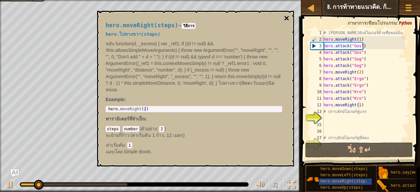
click at [286, 17] on button "×" at bounding box center [286, 18] width 5 height 9
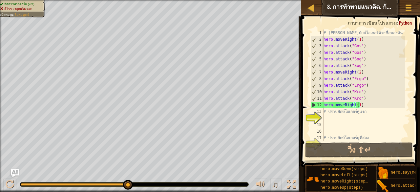
type textarea "hero.attack("Sog")"
click at [366, 66] on div "# [PERSON_NAME]ยักษ์โอเกอร์ด้วยชื่อของมัน hero . moveRight ( 1 ) hero . attack …" at bounding box center [364, 92] width 83 height 125
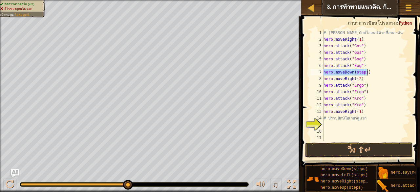
click at [362, 70] on div "# [PERSON_NAME]ยักษ์โอเกอร์ด้วยชื่อของมัน hero . moveRight ( 1 ) hero . attack …" at bounding box center [364, 86] width 83 height 112
click at [362, 71] on div "# [PERSON_NAME]ยักษ์โอเกอร์ด้วยชื่อของมัน hero . moveRight ( 1 ) hero . attack …" at bounding box center [364, 92] width 83 height 125
click at [363, 73] on div "# [PERSON_NAME]ยักษ์โอเกอร์ด้วยชื่อของมัน hero . moveRight ( 1 ) hero . attack …" at bounding box center [364, 92] width 83 height 125
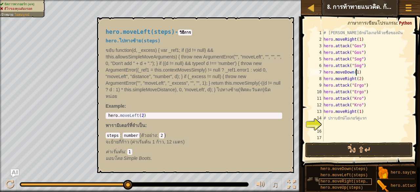
scroll to position [5, 0]
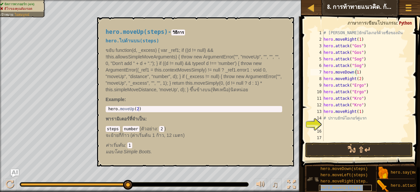
click at [340, 186] on span "hero.moveUp(steps)" at bounding box center [342, 188] width 43 height 5
click at [367, 68] on div "# [PERSON_NAME]ยักษ์โอเกอร์ด้วยชื่อของมัน hero . moveRight ( 1 ) hero . attack …" at bounding box center [364, 92] width 83 height 125
click at [363, 74] on div "# [PERSON_NAME]ยักษ์โอเกอร์ด้วยชื่อของมัน hero . moveRight ( 1 ) hero . attack …" at bounding box center [364, 92] width 83 height 125
type textarea "hero.moveDown(1)"
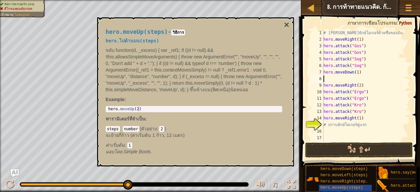
scroll to position [3, 0]
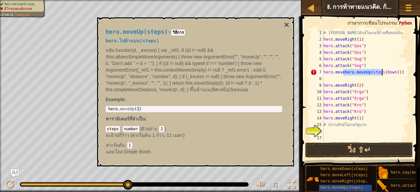
type textarea "hero.moveDown(1)"
click at [346, 79] on div "# [PERSON_NAME]ยักษ์โอเกอร์ด้วยชื่อของมัน hero . moveRight ( 1 ) hero . attack …" at bounding box center [364, 92] width 83 height 125
click at [359, 78] on div "# [PERSON_NAME]ยักษ์โอเกอร์ด้วยชื่อของมัน hero . moveRight ( 1 ) hero . attack …" at bounding box center [364, 86] width 83 height 112
click at [359, 78] on div "# [PERSON_NAME]ยักษ์โอเกอร์ด้วยชื่อของมัน hero . moveRight ( 1 ) hero . attack …" at bounding box center [364, 92] width 83 height 125
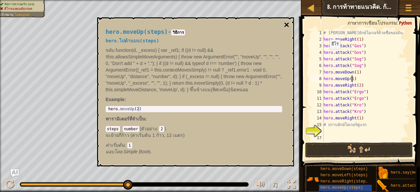
click at [286, 24] on button "×" at bounding box center [286, 24] width 5 height 9
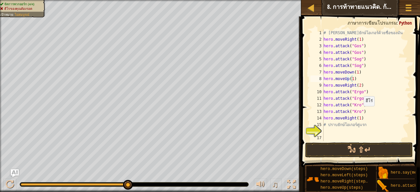
type textarea "hero.attack("Kro")"
click at [365, 113] on div "# [PERSON_NAME]ยักษ์โอเกอร์ด้วยชื่อของมัน hero . moveRight ( 1 ) hero . attack …" at bounding box center [364, 92] width 83 height 125
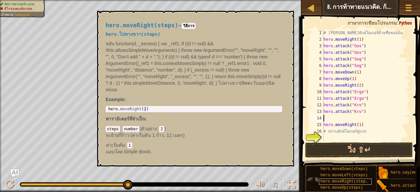
scroll to position [0, 0]
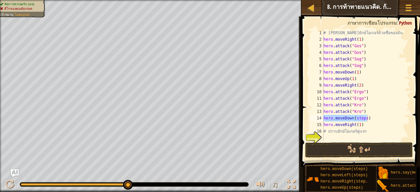
click at [363, 119] on div "# [PERSON_NAME]ยักษ์โอเกอร์ด้วยชื่อของมัน hero . moveRight ( 1 ) hero . attack …" at bounding box center [364, 86] width 83 height 112
click at [363, 119] on div "# [PERSON_NAME]ยักษ์โอเกอร์ด้วยชื่อของมัน hero . moveRight ( 1 ) hero . attack …" at bounding box center [364, 92] width 83 height 125
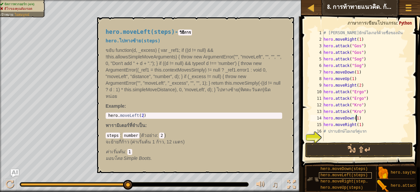
scroll to position [5, 0]
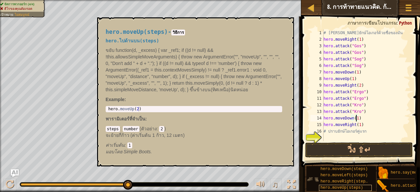
type textarea "hero.moveDown(1)"
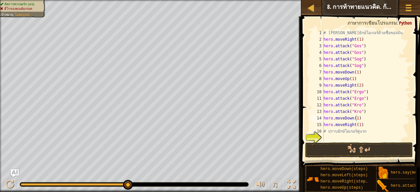
click at [361, 117] on div "# [PERSON_NAME]ยักษ์โอเกอร์ด้วยชื่อของมัน hero . moveRight ( 1 ) hero . attack …" at bounding box center [364, 92] width 83 height 125
click at [358, 124] on div "# [PERSON_NAME]ยักษ์โอเกอร์ด้วยชื่อของมัน hero . moveRight ( 1 ) hero . attack …" at bounding box center [364, 86] width 83 height 112
click at [357, 123] on div "# [PERSON_NAME]ยักษ์โอเกอร์ด้วยชื่อของมัน hero . moveRight ( 1 ) hero . attack …" at bounding box center [364, 92] width 83 height 125
click at [357, 125] on div "# [PERSON_NAME]ยักษ์โอเกอร์ด้วยชื่อของมัน hero . moveRight ( 1 ) hero . attack …" at bounding box center [364, 92] width 83 height 125
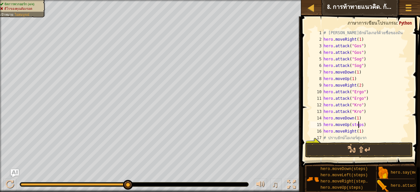
click at [359, 125] on div "# [PERSON_NAME]ยักษ์โอเกอร์ด้วยชื่อของมัน hero . moveRight ( 1 ) hero . attack …" at bounding box center [364, 92] width 83 height 125
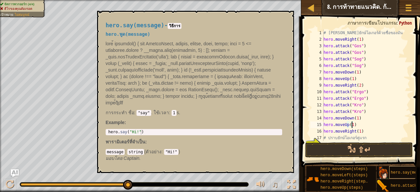
scroll to position [0, 0]
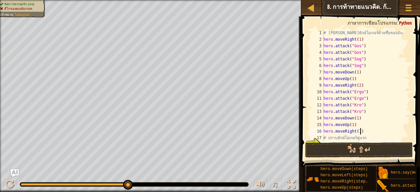
click at [370, 128] on div "# [PERSON_NAME]ยักษ์โอเกอร์ด้วยชื่อของมัน hero . moveRight ( 1 ) hero . attack …" at bounding box center [364, 92] width 83 height 125
type textarea "hero.moveRight(1)"
click at [373, 151] on button "วิ่ง ⇧↵" at bounding box center [359, 150] width 108 height 15
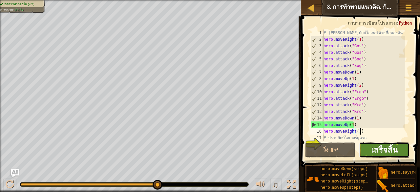
click at [394, 153] on span "เสร็จสิ้น" at bounding box center [384, 150] width 27 height 11
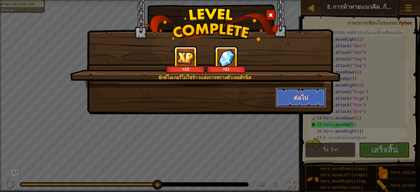
click at [289, 94] on button "ต่อไป" at bounding box center [301, 98] width 51 height 20
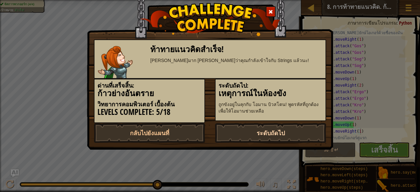
click at [274, 134] on link "ระดับถัดไป" at bounding box center [270, 133] width 111 height 20
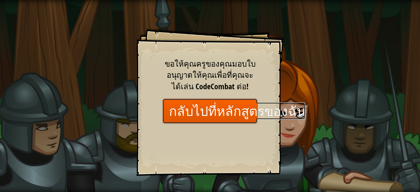
click at [217, 111] on link "กลับไปที่หลักสูตรของฉัน" at bounding box center [210, 111] width 95 height 25
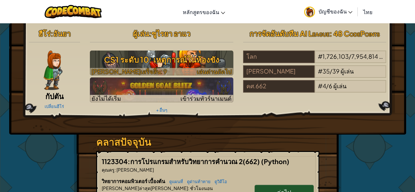
click at [219, 71] on span "เล่นด่านถัดไป" at bounding box center [214, 72] width 35 height 8
select select "th"
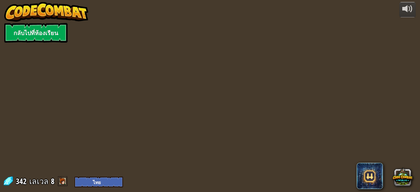
select select "th"
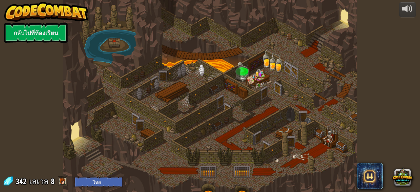
select select "th"
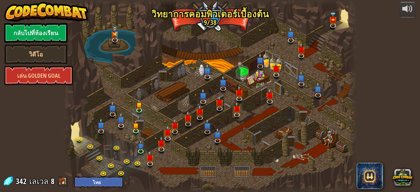
select select "th"
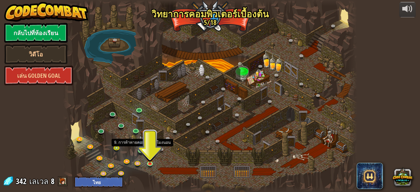
click at [141, 148] on img at bounding box center [141, 142] width 7 height 15
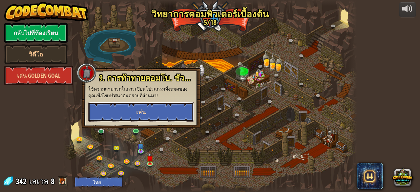
click at [146, 113] on button "เล่น" at bounding box center [141, 112] width 106 height 20
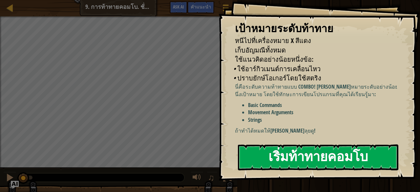
click at [267, 154] on button "เริ่มท้าทายคอมโบ" at bounding box center [318, 158] width 161 height 26
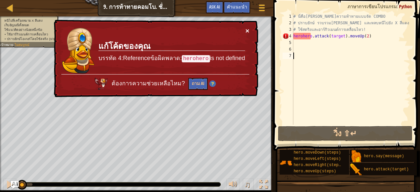
click at [247, 28] on button "×" at bounding box center [248, 30] width 4 height 7
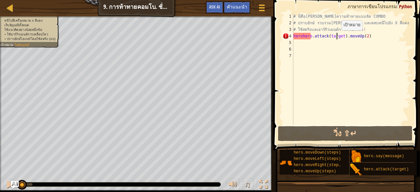
click at [336, 36] on div "# นี่คือ[PERSON_NAME]ความท้าทายแบบจัด COMBO # ปราบยักษ์ รวบรวม[PERSON_NAME] และ…" at bounding box center [351, 75] width 118 height 125
type textarea "herohero.attack(target).moveUp(2)"
click at [336, 36] on div "# นี่คือ[PERSON_NAME]ความท้าทายแบบจัด COMBO # ปราบยักษ์ รวบรวม[PERSON_NAME] และ…" at bounding box center [351, 75] width 118 height 125
drag, startPoint x: 371, startPoint y: 36, endPoint x: 293, endPoint y: 37, distance: 77.9
click at [293, 37] on div "herohero.attack(target).moveUp(2) 1 2 3 4 5 6 7 # นี่คือ[PERSON_NAME]ความท้าทาย…" at bounding box center [345, 69] width 129 height 112
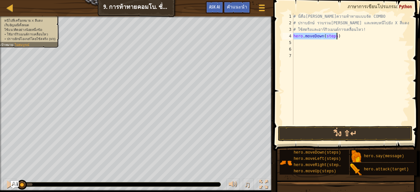
click at [333, 35] on div "# นี่คือ[PERSON_NAME]ความท้าทายแบบจัด COMBO # ปราบยักษ์ รวบรวม[PERSON_NAME] และ…" at bounding box center [351, 69] width 118 height 112
click at [333, 35] on div "# นี่คือ[PERSON_NAME]ความท้าทายแบบจัด COMBO # ปราบยักษ์ รวบรวม[PERSON_NAME] และ…" at bounding box center [351, 75] width 118 height 125
type textarea "hero.moveDown(1)"
click at [337, 37] on div "# นี่คือ[PERSON_NAME]ความท้าทายแบบจัด COMBO # ปราบยักษ์ รวบรวม[PERSON_NAME] และ…" at bounding box center [351, 75] width 118 height 125
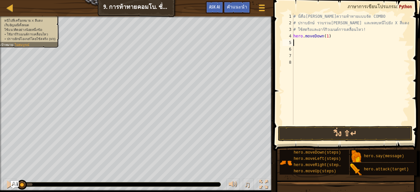
scroll to position [3, 0]
click at [327, 41] on div "# นี่คือ[PERSON_NAME]ความท้าทายแบบจัด COMBO # ปราบยักษ์ รวบรวม[PERSON_NAME] และ…" at bounding box center [351, 69] width 118 height 112
click at [327, 41] on div "# นี่คือ[PERSON_NAME]ความท้าทายแบบจัด COMBO # ปราบยักษ์ รวบรวม[PERSON_NAME] และ…" at bounding box center [351, 75] width 118 height 125
type textarea "hero.attack("Bubble")"
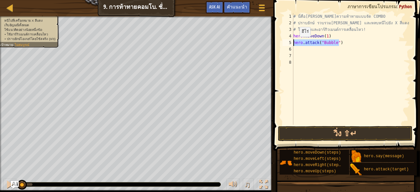
drag, startPoint x: 342, startPoint y: 42, endPoint x: 294, endPoint y: 43, distance: 47.3
click at [294, 43] on div "# นี่คือ[PERSON_NAME]ความท้าทายแบบจัด COMBO # ปราบยักษ์ รวบรวม[PERSON_NAME] และ…" at bounding box center [351, 75] width 118 height 125
click at [298, 51] on div "# นี่คือ[PERSON_NAME]ความท้าทายแบบจัด COMBO # ปราบยักษ์ รวบรวม[PERSON_NAME] และ…" at bounding box center [351, 75] width 118 height 125
paste textarea "hero.attack("Bubble")"
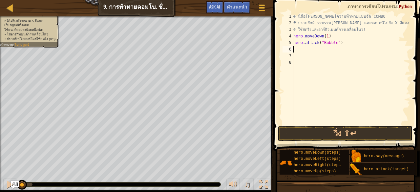
type textarea "hero.attack("Bubble")"
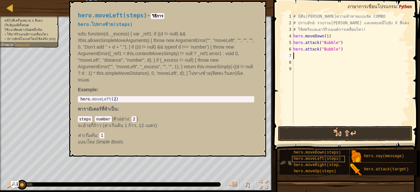
scroll to position [5, 0]
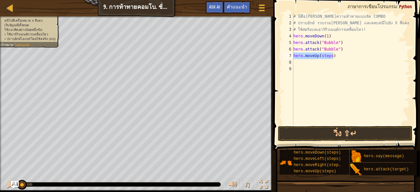
click at [330, 56] on div "# นี่คือ[PERSON_NAME]ความท้าทายแบบจัด COMBO # ปราบยักษ์ รวบรวม[PERSON_NAME] และ…" at bounding box center [351, 69] width 118 height 112
click at [330, 56] on div "# นี่คือ[PERSON_NAME]ความท้าทายแบบจัด COMBO # ปราบยักษ์ รวบรวม[PERSON_NAME] และ…" at bounding box center [351, 75] width 118 height 125
click at [321, 55] on div "# นี่คือ[PERSON_NAME]ความท้าทายแบบจัด COMBO # ปราบยักษ์ รวบรวม[PERSON_NAME] และ…" at bounding box center [351, 75] width 118 height 125
type textarea "hero.moveUp(2)"
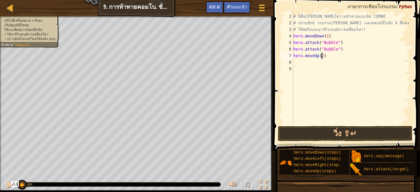
click at [329, 54] on div "# นี่คือ[PERSON_NAME]ความท้าทายแบบจัด COMBO # ปราบยักษ์ รวบรวม[PERSON_NAME] และ…" at bounding box center [351, 75] width 118 height 125
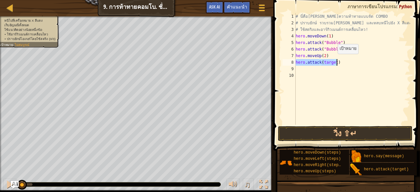
click at [334, 60] on div "# นี่คือ[PERSON_NAME]ความท้าทายแบบจัด COMBO # ปราบยักษ์ รวบรวม[PERSON_NAME] และ…" at bounding box center [353, 69] width 116 height 112
click at [334, 60] on div "# นี่คือ[PERSON_NAME]ความท้าทายแบบจัด COMBO # ปราบยักษ์ รวบรวม[PERSON_NAME] และ…" at bounding box center [353, 75] width 116 height 125
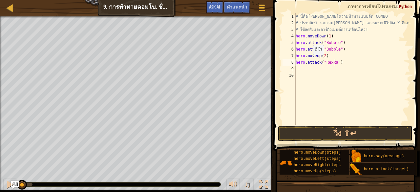
scroll to position [3, 3]
drag, startPoint x: 344, startPoint y: 62, endPoint x: 296, endPoint y: 62, distance: 48.0
click at [296, 62] on div "hero.attack("[PERSON_NAME]") 1 2 3 4 5 6 7 8 9 10 # นี่คือ[PERSON_NAME]ความท้าท…" at bounding box center [345, 69] width 129 height 112
type textarea "hero.attack("Rexxar")"
click at [341, 61] on div "# นี่คือ[PERSON_NAME]ความท้าทายแบบจัด COMBO # ปราบยักษ์ รวบรวม[PERSON_NAME] และ…" at bounding box center [353, 69] width 116 height 112
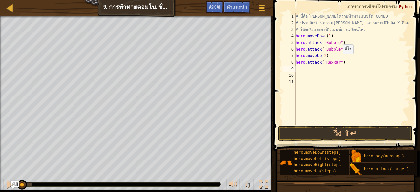
scroll to position [3, 0]
paste textarea "hero.attack("Rexxar")"
click at [347, 50] on div "# นี่คือ[PERSON_NAME]ความท้าทายแบบจัด COMBO # ปราบยักษ์ รวบรวม[PERSON_NAME] และ…" at bounding box center [353, 75] width 116 height 125
type textarea "hero.attack("Bubble")"
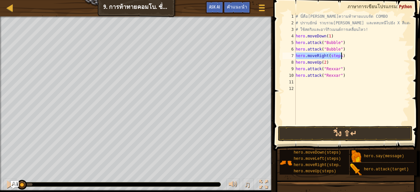
click at [337, 55] on div "# นี่คือ[PERSON_NAME]ความท้าทายแบบจัด COMBO # ปราบยักษ์ รวบรวม[PERSON_NAME] และ…" at bounding box center [353, 69] width 116 height 112
click at [337, 55] on div "# นี่คือ[PERSON_NAME]ความท้าทายแบบจัด COMBO # ปราบยักษ์ รวบรวม[PERSON_NAME] และ…" at bounding box center [353, 75] width 116 height 125
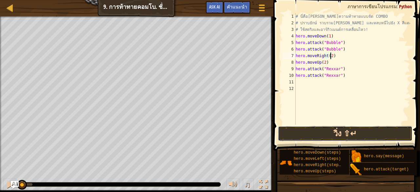
click at [306, 128] on button "วิ่ง ⇧↵" at bounding box center [345, 133] width 135 height 15
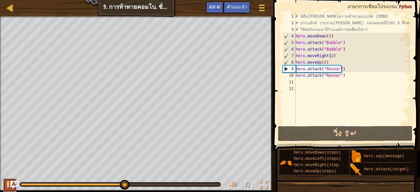
click at [8, 184] on div at bounding box center [10, 184] width 9 height 9
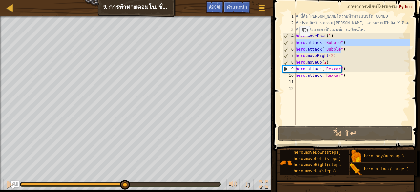
drag, startPoint x: 343, startPoint y: 49, endPoint x: 295, endPoint y: 42, distance: 48.7
click at [295, 42] on div "hero.moveRight(2) 1 2 3 4 5 6 7 8 9 10 11 12 # นี่คือ[PERSON_NAME]ความท้าทายแบบ…" at bounding box center [345, 69] width 129 height 112
type textarea "hero.attack("Bubble") hero.attack("Bubble")"
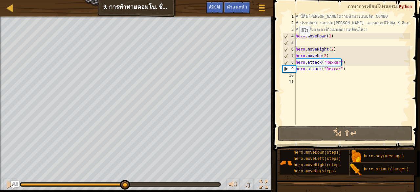
scroll to position [3, 0]
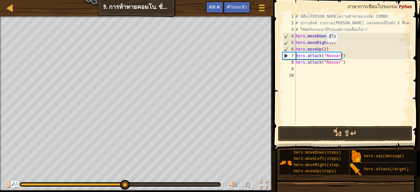
click at [324, 48] on div "# นี่คือ[PERSON_NAME]ความท้าทายแบบจัด COMBO # ปราบยักษ์ รวบรวม[PERSON_NAME] และ…" at bounding box center [353, 75] width 116 height 125
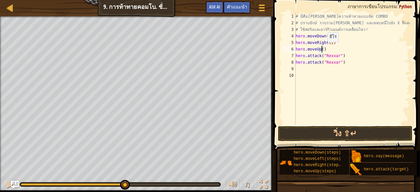
scroll to position [3, 2]
click at [334, 48] on div "# นี่คือ[PERSON_NAME]ความท้าทายแบบจัด COMBO # ปราบยักษ์ รวบรวม[PERSON_NAME] และ…" at bounding box center [353, 75] width 116 height 125
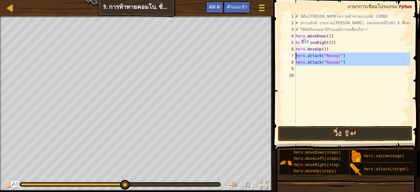
drag, startPoint x: 332, startPoint y: 62, endPoint x: 294, endPoint y: 54, distance: 39.3
click at [294, 54] on div "hero.moveUp(1) 1 2 3 4 5 6 7 8 9 10 # นี่คือ[PERSON_NAME]ความท้าทายแบบจัด COMBO…" at bounding box center [345, 69] width 129 height 112
type textarea "hero.attack("Rexxar") hero.attack("Rexxar")"
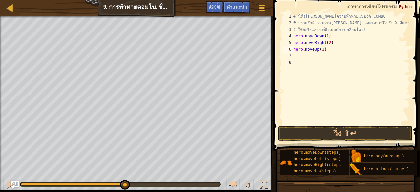
click at [329, 47] on div "# นี่คือ[PERSON_NAME]ความท้าทายแบบจัด COMBO # ปราบยักษ์ รวบรวม[PERSON_NAME] และ…" at bounding box center [351, 75] width 118 height 125
type textarea "hero.moveUp(1)"
click at [329, 48] on div "# นี่คือ[PERSON_NAME]ความท้าทายแบบจัด COMBO # ปราบยักษ์ รวบรวม[PERSON_NAME] และ…" at bounding box center [351, 75] width 118 height 125
click at [334, 56] on div "# นี่คือ[PERSON_NAME]ความท้าทายแบบจัด COMBO # ปราบยักษ์ รวบรวม[PERSON_NAME] และ…" at bounding box center [351, 69] width 118 height 112
click at [333, 56] on div "# นี่คือ[PERSON_NAME]ความท้าทายแบบจัด COMBO # ปราบยักษ์ รวบรวม[PERSON_NAME] และ…" at bounding box center [351, 75] width 118 height 125
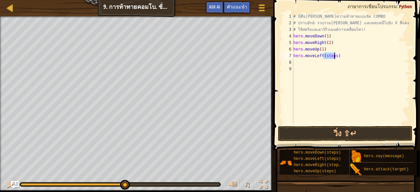
type textarea "hero.moveLeft(2)"
click at [334, 55] on div "# นี่คือ[PERSON_NAME]ความท้าทายแบบจัด COMBO # ปราบยักษ์ รวบรวม[PERSON_NAME] และ…" at bounding box center [351, 75] width 118 height 125
click at [328, 63] on div "# นี่คือ[PERSON_NAME]ความท้าทายแบบจัด COMBO # ปราบยักษ์ รวบรวม[PERSON_NAME] และ…" at bounding box center [353, 69] width 116 height 112
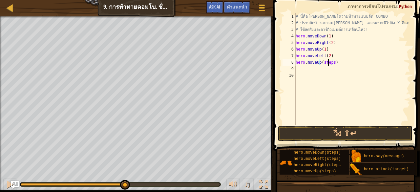
click at [328, 63] on div "# นี่คือ[PERSON_NAME]ความท้าทายแบบจัด COMBO # ปราบยักษ์ รวบรวม[PERSON_NAME] และ…" at bounding box center [353, 75] width 116 height 125
type textarea "hero.moveUp(1)"
click at [334, 63] on div "# นี่คือ[PERSON_NAME]ความท้าทายแบบจัด COMBO # ปราบยักษ์ รวบรวม[PERSON_NAME] และ…" at bounding box center [353, 75] width 116 height 125
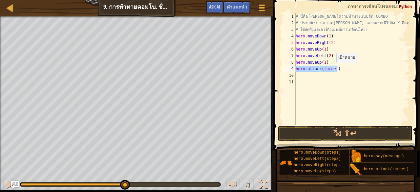
click at [333, 69] on div "# นี่คือ[PERSON_NAME]ความท้าทายแบบจัด COMBO # ปราบยักษ์ รวบรวม[PERSON_NAME] และ…" at bounding box center [353, 69] width 116 height 112
click at [333, 69] on div "# นี่คือ[PERSON_NAME]ความท้าทายแบบจัด COMBO # ปราบยักษ์ รวบรวม[PERSON_NAME] และ…" at bounding box center [353, 75] width 116 height 125
type textarea "hero.attack("Rexxar")"
drag, startPoint x: 335, startPoint y: 68, endPoint x: 296, endPoint y: 67, distance: 39.1
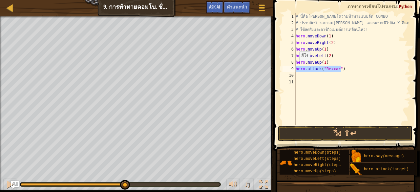
click at [296, 67] on div "hero.attack("[PERSON_NAME]") 1 2 3 4 5 6 7 8 9 10 11 # นี่คือ[PERSON_NAME]ความท…" at bounding box center [345, 69] width 129 height 112
click at [305, 76] on div "# นี่คือ[PERSON_NAME]ความท้าทายแบบจัด COMBO # ปราบยักษ์ รวบรวม[PERSON_NAME] และ…" at bounding box center [353, 75] width 116 height 125
paste textarea "hero.attack("Rexxar")"
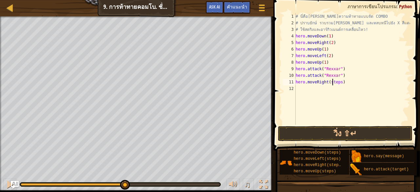
click at [333, 83] on div "# นี่คือ[PERSON_NAME]ความท้าทายแบบจัด COMBO # ปราบยักษ์ รวบรวม[PERSON_NAME] และ…" at bounding box center [353, 75] width 116 height 125
drag, startPoint x: 345, startPoint y: 75, endPoint x: 295, endPoint y: 73, distance: 49.9
click at [295, 73] on div "hero.moveRight(1) 1 2 3 4 5 6 7 8 9 10 11 12 # นี่คือ[PERSON_NAME]ความท้าทายแบบ…" at bounding box center [345, 69] width 129 height 112
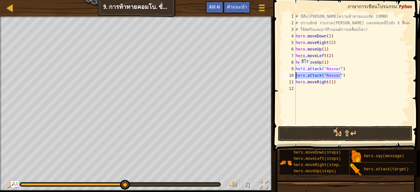
type textarea "hero.attack("Rexxar")"
click at [302, 90] on div "# นี่คือ[PERSON_NAME]ความท้าทายแบบจัด COMBO # ปราบยักษ์ รวบรวม[PERSON_NAME] และ…" at bounding box center [353, 75] width 116 height 125
paste textarea "hero.attack("Rexxar")"
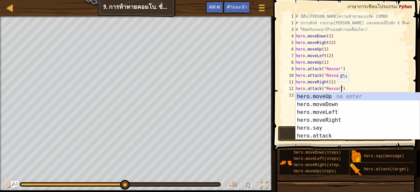
click at [335, 89] on div "# นี่คือ[PERSON_NAME]ความท้าทายแบบจัด COMBO # ปราบยักษ์ รวบรวม[PERSON_NAME] และ…" at bounding box center [353, 75] width 116 height 125
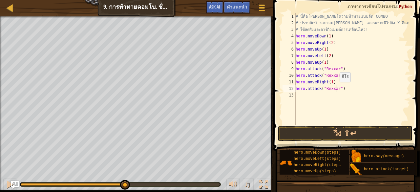
click at [336, 89] on div "# นี่คือ[PERSON_NAME]ความท้าทายแบบจัด COMBO # ปราบยักษ์ รวบรวม[PERSON_NAME] และ…" at bounding box center [353, 75] width 116 height 125
type textarea "hero.attack("Brack")"
drag, startPoint x: 342, startPoint y: 89, endPoint x: 296, endPoint y: 87, distance: 45.4
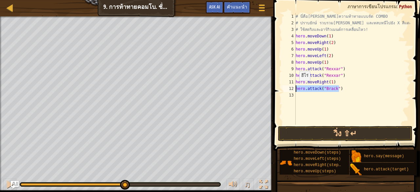
click at [296, 87] on div "# นี่คือ[PERSON_NAME]ความท้าทายแบบจัด COMBO # ปราบยักษ์ รวบรวม[PERSON_NAME] และ…" at bounding box center [353, 75] width 116 height 125
click at [299, 97] on div "# นี่คือ[PERSON_NAME]ความท้าทายแบบจัด COMBO # ปราบยักษ์ รวบรวม[PERSON_NAME] และ…" at bounding box center [353, 75] width 116 height 125
paste textarea "hero.attack("Brack")"
type textarea "hero.attack("Brack")"
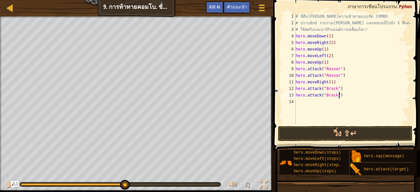
click at [344, 93] on div "# นี่คือ[PERSON_NAME]ความท้าทายแบบจัด COMBO # ปราบยักษ์ รวบรวม[PERSON_NAME] และ…" at bounding box center [353, 75] width 116 height 125
click at [334, 101] on div "# นี่คือ[PERSON_NAME]ความท้าทายแบบจัด COMBO # ปราบยักษ์ รวบรวม[PERSON_NAME] และ…" at bounding box center [353, 69] width 116 height 112
click at [334, 101] on div "# นี่คือ[PERSON_NAME]ความท้าทายแบบจัด COMBO # ปราบยักษ์ รวบรวม[PERSON_NAME] และ…" at bounding box center [353, 75] width 116 height 125
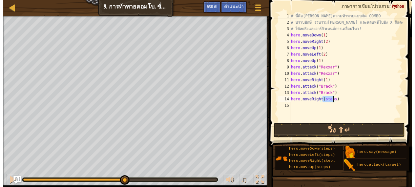
scroll to position [3, 3]
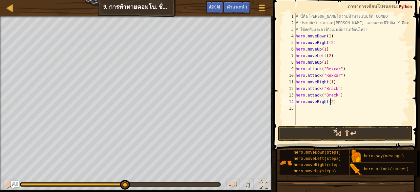
type textarea "hero.moveRight(2)"
click at [336, 132] on button "วิ่ง ⇧↵" at bounding box center [345, 133] width 135 height 15
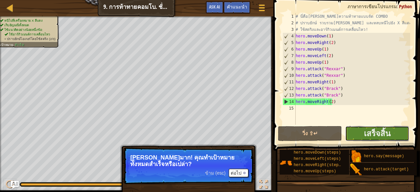
click at [363, 132] on button "เสร็จสิ้น" at bounding box center [378, 133] width 64 height 15
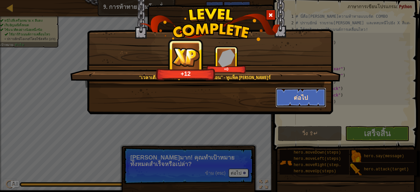
click at [296, 100] on button "ต่อไป" at bounding box center [301, 98] width 51 height 20
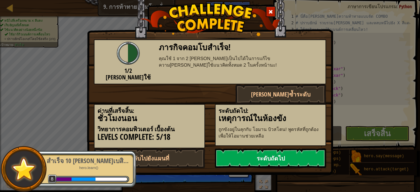
click at [283, 149] on link "ระดับถัดไป" at bounding box center [270, 158] width 111 height 20
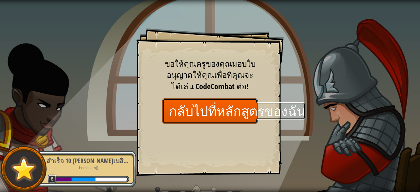
click at [231, 119] on link "กลับไปที่หลักสูตรของฉัน" at bounding box center [210, 111] width 95 height 25
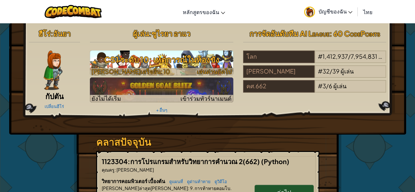
click at [214, 68] on span "เล่นด่านถัดไป" at bounding box center [214, 72] width 35 height 8
select select "th"
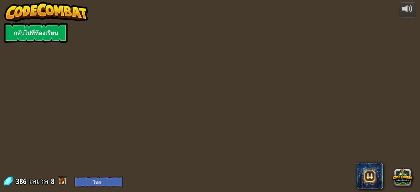
select select "th"
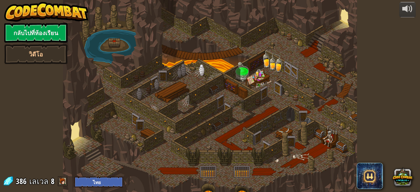
select select "th"
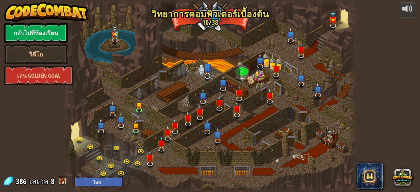
select select "th"
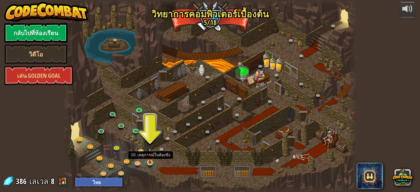
click at [152, 162] on img at bounding box center [150, 155] width 7 height 15
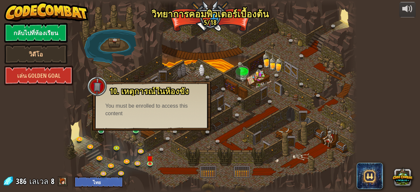
click at [170, 110] on div "You must be enrolled to access this content" at bounding box center [151, 109] width 93 height 15
click at [171, 110] on div "You must be enrolled to access this content" at bounding box center [151, 109] width 93 height 15
click at [103, 89] on div at bounding box center [97, 87] width 20 height 20
click at [59, 77] on link "เล่น Golden Goal" at bounding box center [38, 76] width 69 height 20
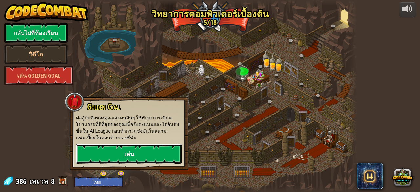
click at [128, 148] on link "เล่น" at bounding box center [129, 154] width 106 height 20
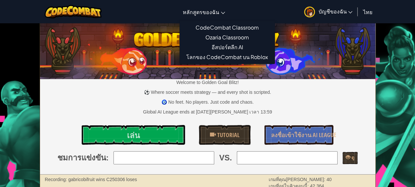
click at [214, 12] on span "หลักสูตรของฉัน" at bounding box center [201, 12] width 36 height 7
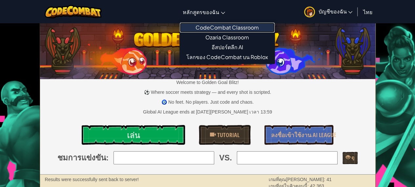
click at [213, 25] on link "CodeCombat Classroom" at bounding box center [227, 28] width 95 height 10
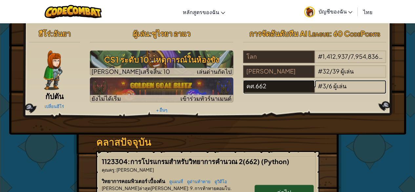
click at [290, 84] on div "คศ.662" at bounding box center [279, 86] width 72 height 12
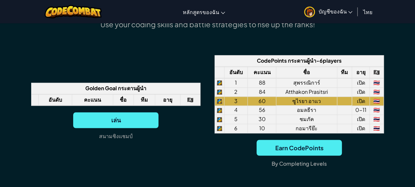
scroll to position [493, 0]
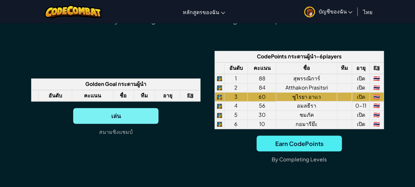
click at [147, 111] on span "เล่น" at bounding box center [115, 116] width 85 height 16
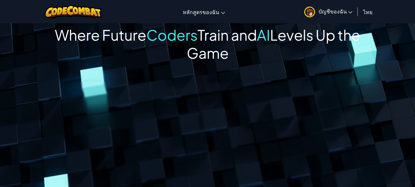
scroll to position [0, 0]
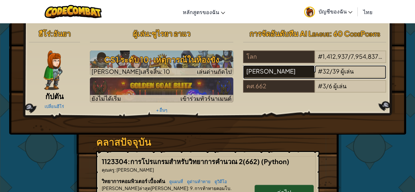
click at [275, 71] on div "[PERSON_NAME]" at bounding box center [279, 71] width 72 height 12
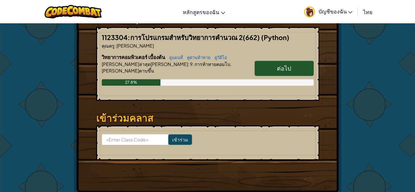
scroll to position [99, 0]
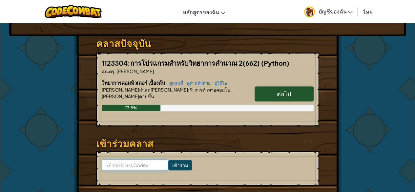
click at [138, 166] on input at bounding box center [135, 165] width 67 height 11
type input "LegShareldea"
click at [168, 162] on input "เข้าร่วม" at bounding box center [180, 165] width 24 height 11
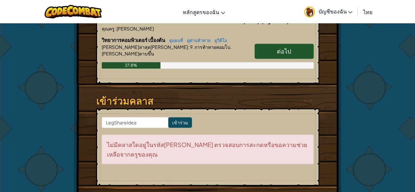
scroll to position [131, 0]
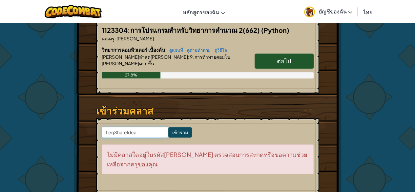
click at [127, 132] on input "LegShareldea" at bounding box center [135, 132] width 67 height 11
type input "LegShareIdea"
click at [173, 132] on input "เข้าร่วม" at bounding box center [180, 132] width 24 height 11
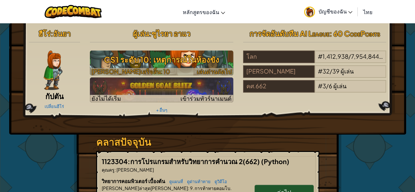
click at [212, 71] on span "เล่นด่านถัดไป" at bounding box center [214, 72] width 35 height 8
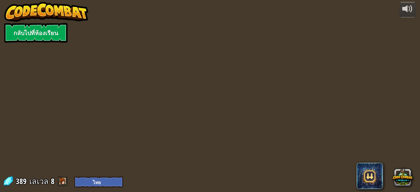
select select "th"
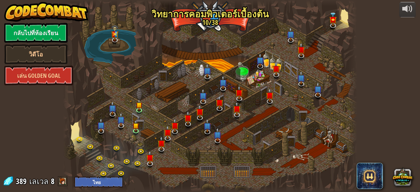
select select "th"
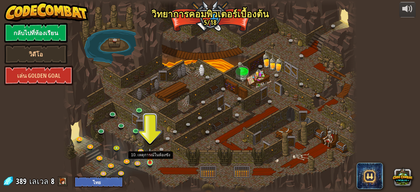
click at [150, 159] on img at bounding box center [150, 155] width 7 height 15
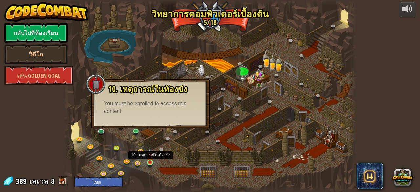
click at [150, 160] on img at bounding box center [150, 155] width 7 height 15
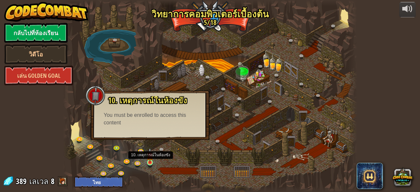
click at [150, 160] on img at bounding box center [150, 155] width 7 height 15
click at [155, 129] on div "10. เหตุการณ์ในห้องขัง ถูกขังอยู่ในคุกกับ โอมาน บิวสโตน! พูดรหัสที่ถูกต้องเพื่อ…" at bounding box center [150, 115] width 119 height 49
click at [213, 22] on div at bounding box center [210, 96] width 294 height 192
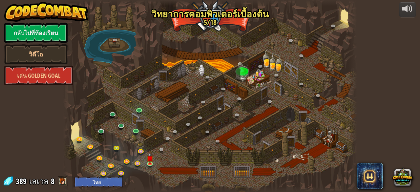
click at [62, 181] on span at bounding box center [63, 181] width 10 height 10
click at [101, 129] on link at bounding box center [102, 130] width 13 height 13
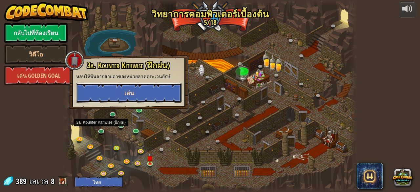
click at [132, 88] on button "เล่น" at bounding box center [129, 93] width 106 height 20
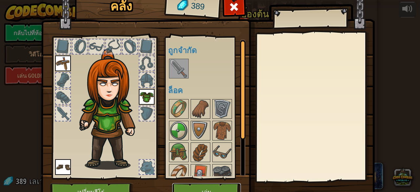
click at [214, 189] on button "เล่น" at bounding box center [206, 192] width 69 height 18
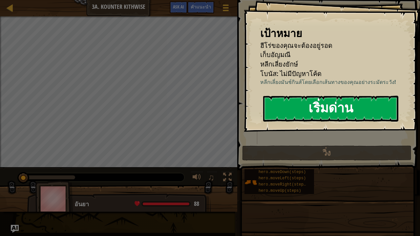
click at [292, 103] on button "เริ่มด่าน" at bounding box center [330, 109] width 135 height 26
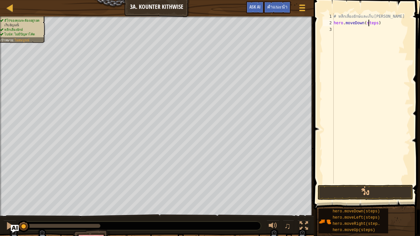
click at [369, 22] on div "# หลีกเลี่ยงยักษ์และเก็บอัญมณี hero . moveDown ( steps )" at bounding box center [372, 105] width 78 height 184
type textarea "hero.moveDown(1)"
click at [339, 30] on div "# หลีกเลี่ยงยักษ์และเก็บอัญมณี hero . moveDown ( 1 )" at bounding box center [372, 105] width 78 height 184
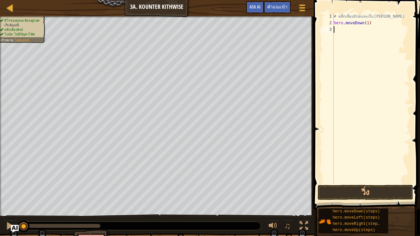
scroll to position [3, 0]
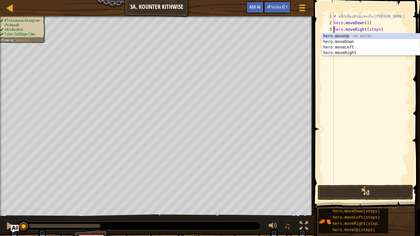
click at [376, 28] on div "# หลีกเลี่ยงยักษ์และเก็บอัญมณี hero . moveDown ( 1 ) hero . moveRight ( steps )" at bounding box center [372, 105] width 78 height 184
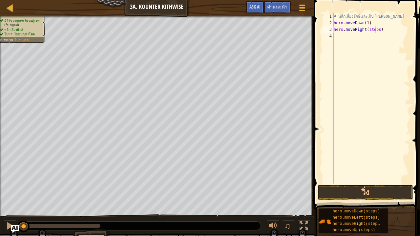
click at [376, 28] on div "# หลีกเลี่ยงยักษ์และเก็บอัญมณี hero . moveDown ( 1 ) hero . moveRight ( steps )" at bounding box center [372, 105] width 78 height 184
click at [361, 192] on button "วิ่ง" at bounding box center [366, 192] width 96 height 15
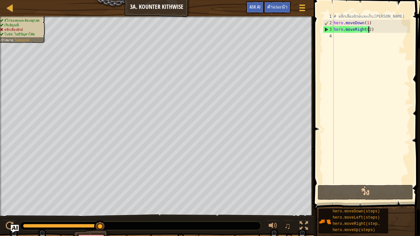
click at [371, 22] on div "# หลีกเลี่ยงยักษ์และเก็บอัญมณี hero . moveDown ( 1 ) hero . moveRight ( 2 )" at bounding box center [372, 105] width 78 height 184
type textarea "hero.moveDown(1)"
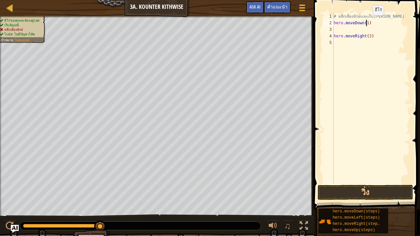
click at [367, 22] on div "# หลีกเลี่ยงยักษ์และเก็บอัญมณี hero . moveDown ( 1 ) hero . moveRight ( 2 )" at bounding box center [372, 105] width 78 height 184
click at [334, 35] on div "4" at bounding box center [328, 36] width 11 height 7
click at [368, 31] on div "# หลีกเลี่ยงยักษ์และเก็บอัญมณี hero . moveDown ( 2 ) hero . moveRight ( 2 )" at bounding box center [372, 105] width 78 height 184
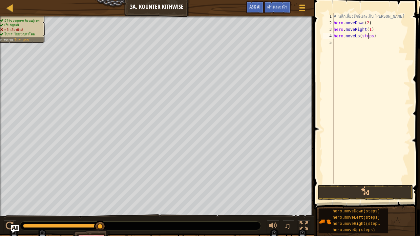
click at [369, 35] on div "# หลีกเลี่ยงยักษ์และเก็บอัญมณี hero . moveDown ( 2 ) hero . moveRight ( 1 ) her…" at bounding box center [372, 105] width 78 height 184
click at [370, 42] on div "# หลีกเลี่ยงยักษ์และเก็บอัญมณี hero . moveDown ( 2 ) hero . moveRight ( 1 ) her…" at bounding box center [372, 105] width 78 height 184
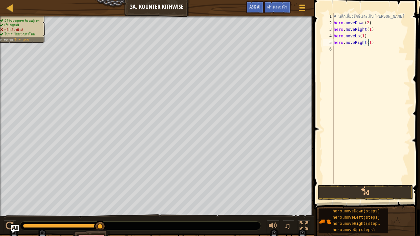
scroll to position [3, 3]
type textarea "hero.moveRight(1)"
click at [379, 191] on button "วิ่ง" at bounding box center [366, 192] width 96 height 15
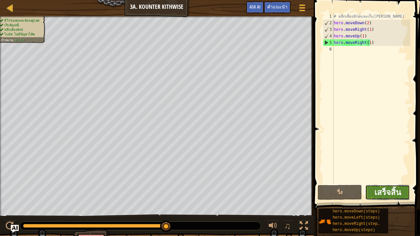
click at [378, 192] on span "เสร็จสิ้น" at bounding box center [388, 192] width 27 height 11
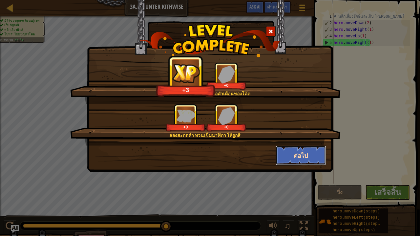
click at [308, 157] on button "ต่อไป" at bounding box center [301, 156] width 51 height 20
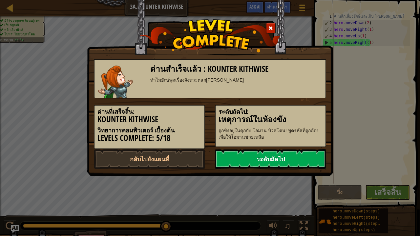
click at [291, 155] on link "ระดับถัดไป" at bounding box center [270, 159] width 111 height 20
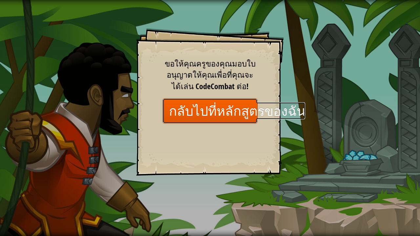
click at [226, 112] on link "กลับไปที่หลักสูตรของฉัน" at bounding box center [210, 111] width 95 height 25
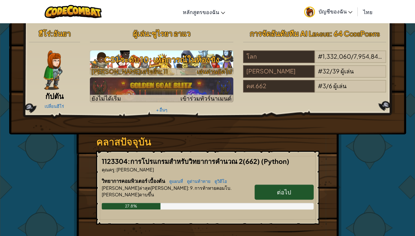
click at [221, 69] on span "เล่นด่านถัดไป" at bounding box center [214, 72] width 35 height 8
select select "th"
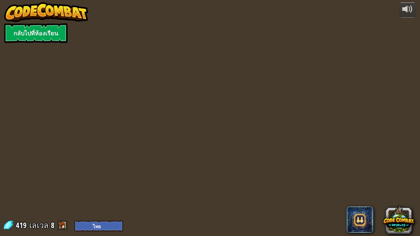
select select "th"
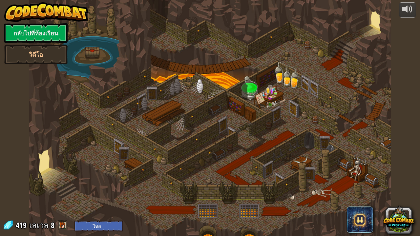
select select "th"
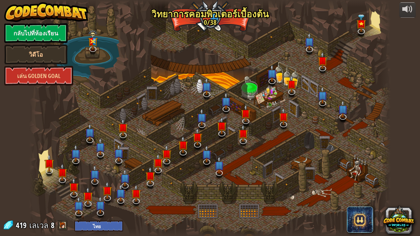
select select "th"
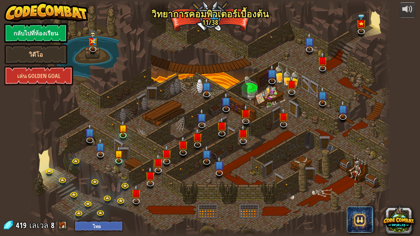
select select "th"
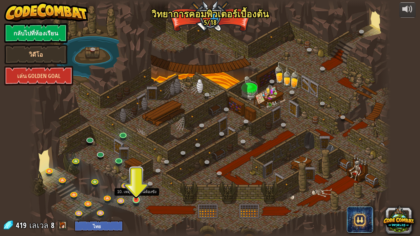
click at [135, 192] on img at bounding box center [136, 190] width 9 height 20
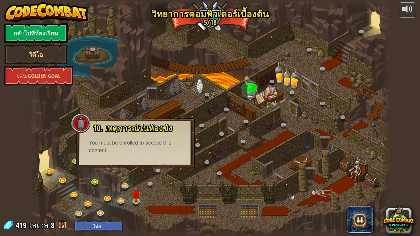
click at [81, 173] on div at bounding box center [210, 118] width 362 height 236
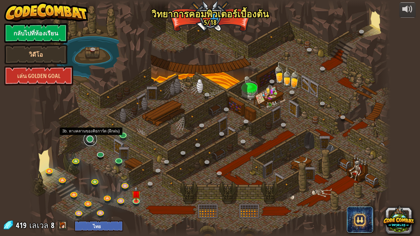
click at [89, 140] on link at bounding box center [90, 139] width 13 height 13
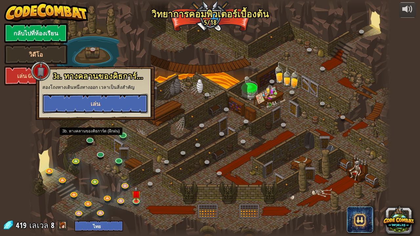
click at [102, 100] on button "เล่น" at bounding box center [95, 104] width 106 height 20
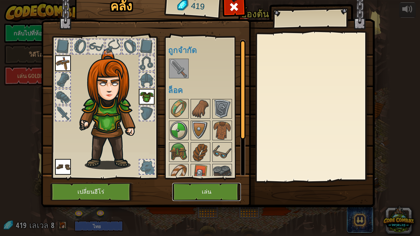
click at [205, 192] on button "เล่น" at bounding box center [206, 192] width 69 height 18
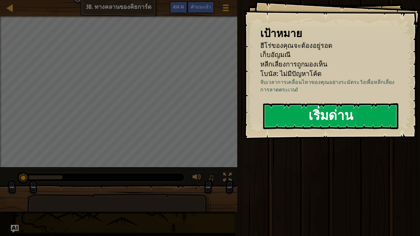
click at [303, 114] on button "เริ่มด่าน" at bounding box center [330, 116] width 135 height 26
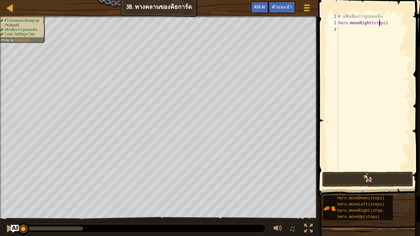
click at [379, 22] on div "# หลีกเลี่ยงการถูกมองเห็น hero . moveRight ( steps )" at bounding box center [373, 98] width 73 height 171
click at [389, 179] on button "วิ่ง" at bounding box center [368, 179] width 91 height 15
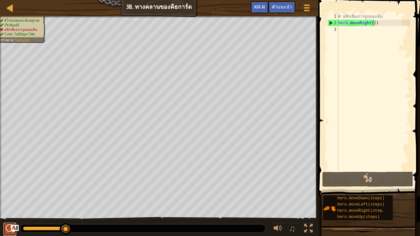
click at [8, 192] on div at bounding box center [10, 229] width 9 height 9
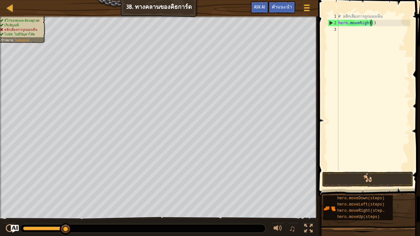
type textarea "hero.moveRight(1)"
click at [351, 32] on div "# หลีกเลี่ยงการถูกมองเห็น hero . moveRight ( 1 )" at bounding box center [373, 98] width 73 height 171
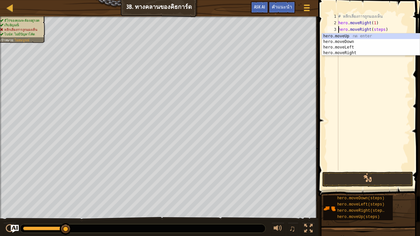
click at [378, 23] on div "# หลีกเลี่ยงการถูกมองเห็น hero . moveRight ( 1 ) hero . moveRight ( steps )" at bounding box center [373, 98] width 73 height 171
type textarea "hero.moveRight(1)"
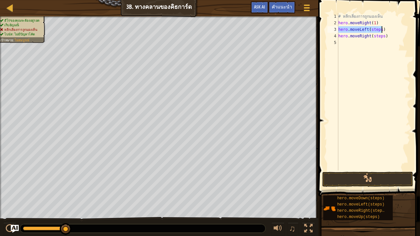
click at [376, 27] on div "# หลีกเลี่ยงการถูกมองเห็น hero . moveRight ( 1 ) hero . moveLeft ( steps ) hero…" at bounding box center [373, 92] width 73 height 158
click at [376, 27] on div "# หลีกเลี่ยงการถูกมองเห็น hero . moveRight ( 1 ) hero . moveLeft ( steps ) hero…" at bounding box center [373, 98] width 73 height 171
click at [378, 35] on div "# หลีกเลี่ยงการถูกมองเห็น hero . moveRight ( 1 ) hero . moveLeft ( 1 ) hero . m…" at bounding box center [373, 98] width 73 height 171
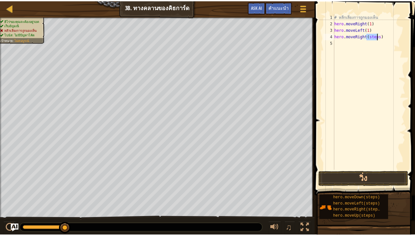
scroll to position [3, 3]
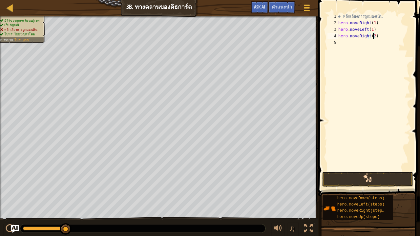
type textarea "hero.moveRight(2)"
click at [353, 175] on button "วิ่ง" at bounding box center [368, 179] width 91 height 15
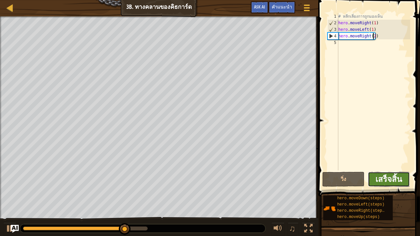
click at [396, 178] on span "เสร็จสิ้น" at bounding box center [389, 179] width 27 height 11
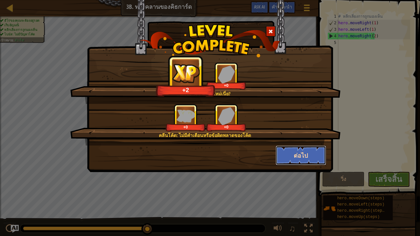
click at [305, 153] on button "ต่อไป" at bounding box center [301, 156] width 51 height 20
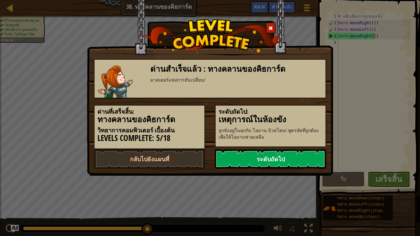
click at [303, 154] on link "ระดับถัดไป" at bounding box center [270, 159] width 111 height 20
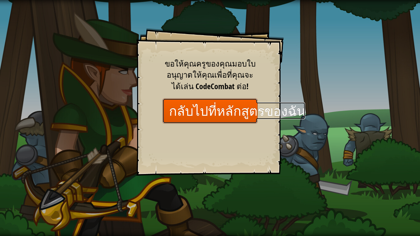
click at [237, 112] on link "กลับไปที่หลักสูตรของฉัน" at bounding box center [210, 111] width 95 height 25
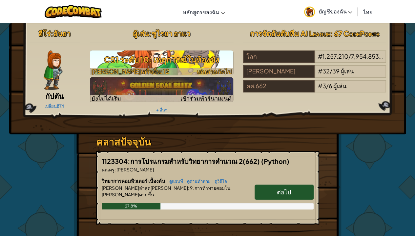
click at [215, 69] on span "เล่นด่านถัดไป" at bounding box center [214, 72] width 35 height 8
select select "th"
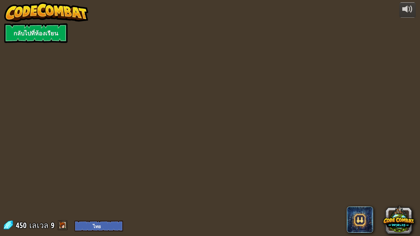
select select "th"
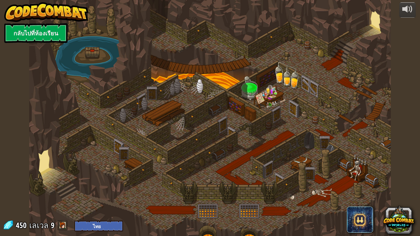
select select "th"
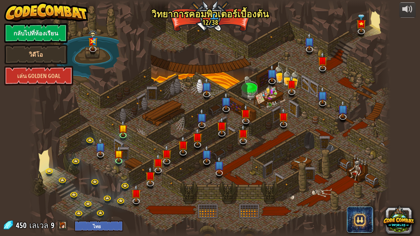
select select "th"
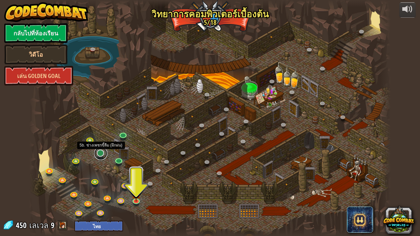
click at [101, 153] on link at bounding box center [100, 153] width 13 height 13
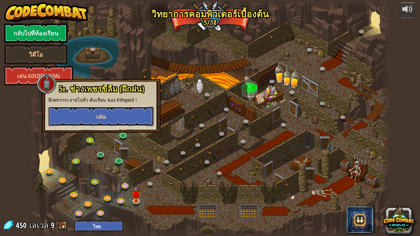
click at [133, 117] on button "เล่น" at bounding box center [101, 117] width 106 height 20
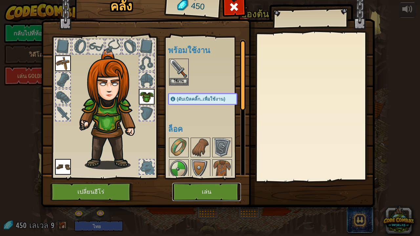
click at [187, 192] on button "เล่น" at bounding box center [206, 192] width 69 height 18
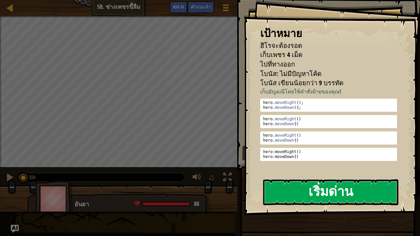
click at [296, 188] on button "เริ่มด่าน" at bounding box center [330, 193] width 135 height 26
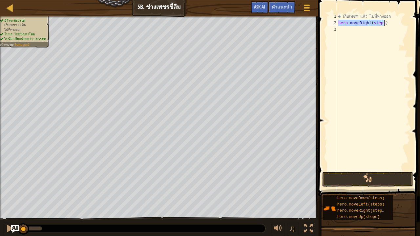
click at [379, 20] on div "# เก็บเพชร แล้ว ไปที่ทางออก hero . moveRight ( steps )" at bounding box center [373, 92] width 73 height 158
click at [379, 20] on div "# เก็บเพชร แล้ว ไปที่ทางออก hero . moveRight ( steps )" at bounding box center [373, 98] width 73 height 171
click at [373, 30] on div "# เก็บเพชร แล้ว ไปที่ทางออก hero . moveRight ( 1 ) hero . moveDown ( steps )" at bounding box center [373, 98] width 73 height 171
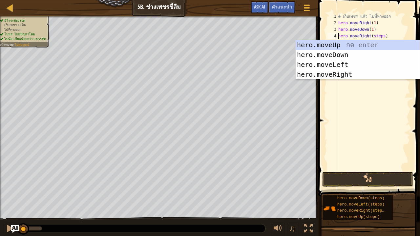
click at [378, 35] on div "# เก็บเพชร แล้ว ไปที่ทางออก hero . moveRight ( 1 ) hero . moveDown ( 1 ) hero .…" at bounding box center [373, 98] width 73 height 171
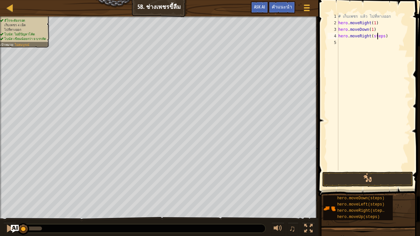
click at [378, 35] on div "# เก็บเพชร แล้ว ไปที่ทางออก hero . moveRight ( 1 ) hero . moveDown ( 1 ) hero .…" at bounding box center [373, 98] width 73 height 171
click at [371, 40] on div "# เก็บเพชร แล้ว ไปที่ทางออก hero . moveRight ( 1 ) hero . moveDown ( 1 ) hero .…" at bounding box center [373, 98] width 73 height 171
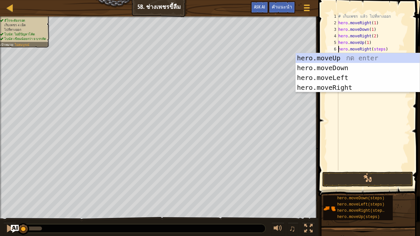
click at [372, 49] on div "# เก็บเพชร แล้ว ไปที่ทางออก hero . moveRight ( 1 ) hero . moveDown ( 1 ) hero .…" at bounding box center [373, 98] width 73 height 171
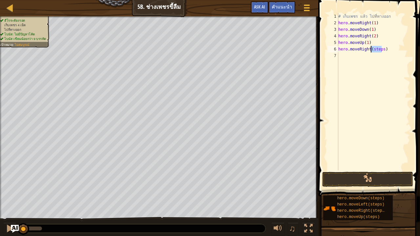
click at [372, 49] on div "# เก็บเพชร แล้ว ไปที่ทางออก hero . moveRight ( 1 ) hero . moveDown ( 1 ) hero .…" at bounding box center [373, 98] width 73 height 171
type textarea "hero.moveRight(1)"
click at [383, 179] on button "วิ่ง" at bounding box center [368, 179] width 91 height 15
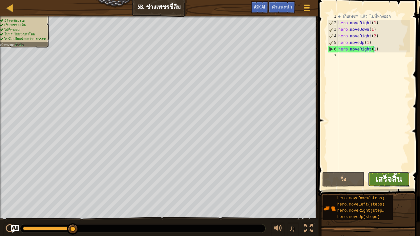
click at [389, 176] on span "เสร็จสิ้น" at bounding box center [389, 179] width 27 height 11
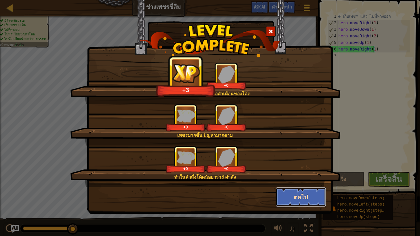
click at [306, 192] on button "ต่อไป" at bounding box center [301, 198] width 51 height 20
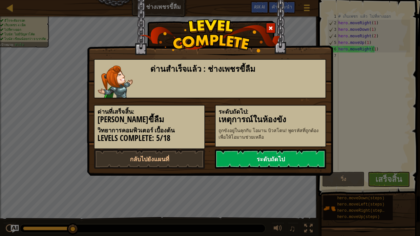
click at [269, 157] on link "ระดับถัดไป" at bounding box center [270, 159] width 111 height 20
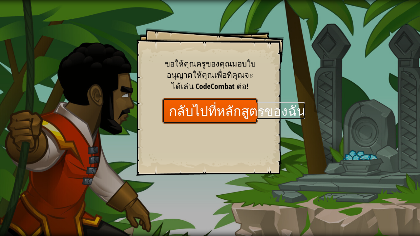
click at [220, 112] on link "กลับไปที่หลักสูตรของฉัน" at bounding box center [210, 111] width 95 height 25
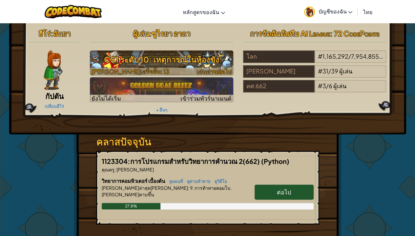
click at [212, 69] on span "เล่นด่านถัดไป" at bounding box center [214, 72] width 35 height 8
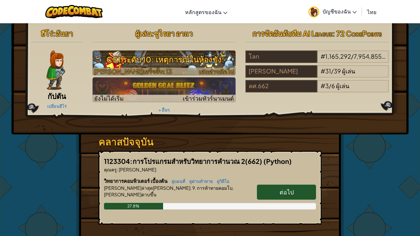
select select "th"
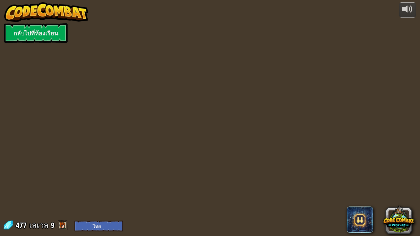
select select "th"
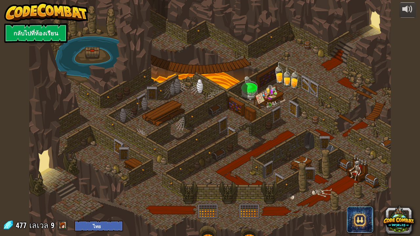
select select "th"
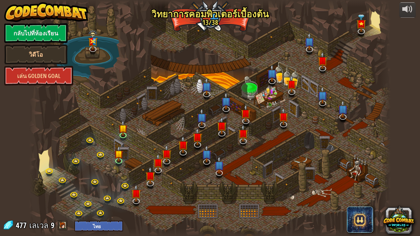
select select "th"
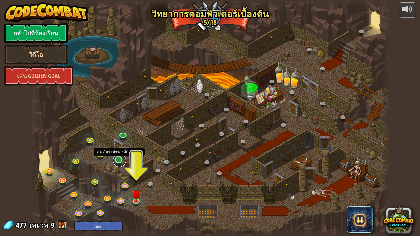
click at [120, 159] on link at bounding box center [119, 160] width 13 height 13
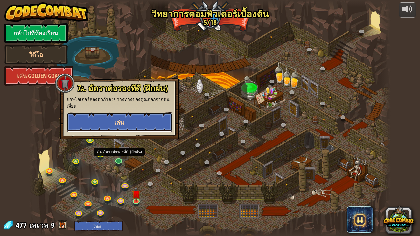
click at [144, 123] on button "เล่น" at bounding box center [120, 123] width 106 height 20
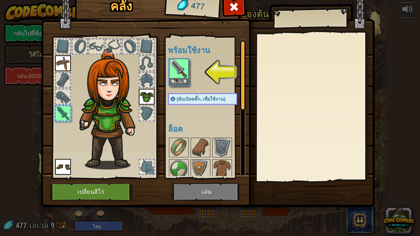
click at [196, 189] on img at bounding box center [208, 88] width 334 height 238
click at [181, 79] on button "ใช้งาน" at bounding box center [179, 81] width 18 height 7
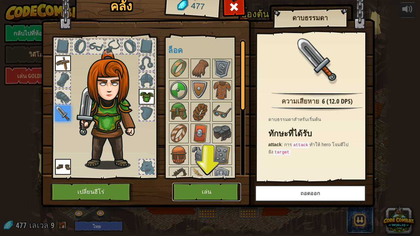
click at [202, 189] on button "เล่น" at bounding box center [206, 192] width 69 height 18
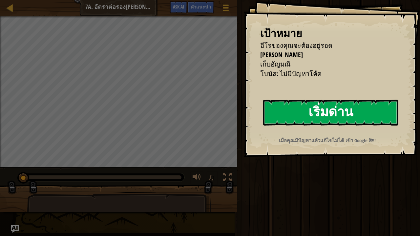
click at [290, 113] on button "เริ่มด่าน" at bounding box center [330, 113] width 135 height 26
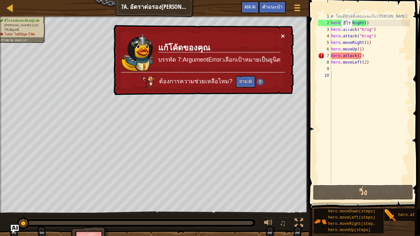
click at [283, 35] on button "×" at bounding box center [283, 36] width 4 height 7
click at [281, 34] on button "×" at bounding box center [283, 36] width 4 height 7
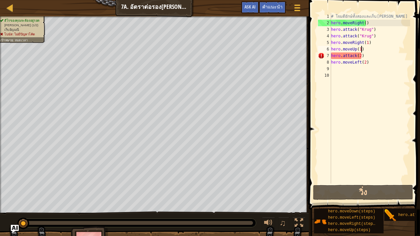
click at [365, 49] on div "# โจมตียักษ์ทั้งสองและเก็บอัญมณี hero . moveRight ( ) hero . attack ( "Krug" ) …" at bounding box center [370, 105] width 80 height 184
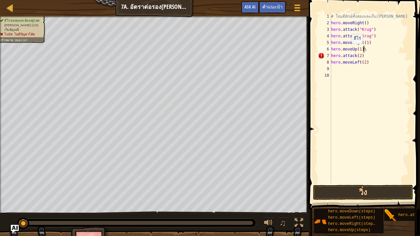
type textarea "hero.moveUp(1)"
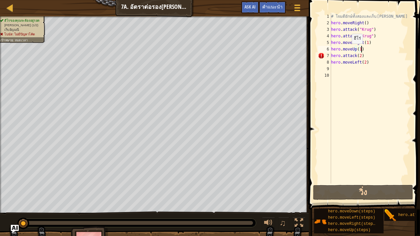
scroll to position [3, 0]
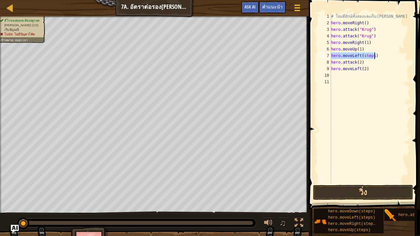
click at [368, 53] on div "# โจมตียักษ์ทั้งสองและเก็บอัญมณี hero . moveRight ( ) hero . attack ( "Krug" ) …" at bounding box center [370, 98] width 80 height 171
click at [368, 53] on div "# โจมตียักษ์ทั้งสองและเก็บอัญมณี hero . moveRight ( ) hero . attack ( "Krug" ) …" at bounding box center [370, 105] width 80 height 184
click at [360, 62] on div "# โจมตียักษ์ทั้งสองและเก็บอัญมณี hero . moveRight ( ) hero . attack ( "Krug" ) …" at bounding box center [370, 105] width 80 height 184
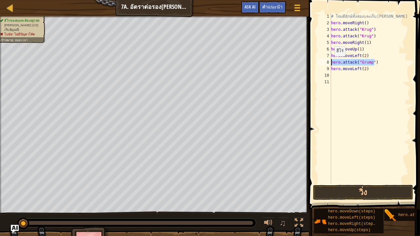
drag, startPoint x: 376, startPoint y: 63, endPoint x: 331, endPoint y: 62, distance: 45.3
click at [331, 62] on div "hero.attack("Grump") 1 2 3 4 5 6 7 8 9 10 11 # โจมตียักษ์ทั้งสองและเก็บอัญมณี h…" at bounding box center [364, 98] width 94 height 171
type textarea "hero.attack("Grump")"
click at [381, 64] on div "# โจมตียักษ์ทั้งสองและเก็บอัญมณี hero . moveRight ( ) hero . attack ( "Krug" ) …" at bounding box center [370, 98] width 80 height 171
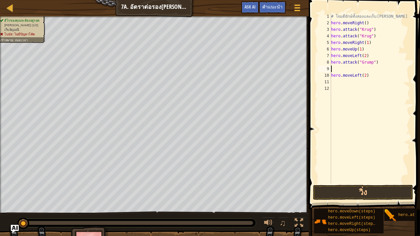
paste textarea "hero.attack("Grump")"
drag, startPoint x: 367, startPoint y: 76, endPoint x: 331, endPoint y: 77, distance: 36.5
click at [331, 77] on div "hero.attack("Grump") 1 2 3 4 5 6 7 8 9 10 11 12 # โจมตียักษ์ทั้งสองและเก็บอัญมณ…" at bounding box center [364, 98] width 94 height 171
type textarea "hero.moveLeft(2)"
click at [347, 191] on button "วิ่ง" at bounding box center [363, 192] width 100 height 15
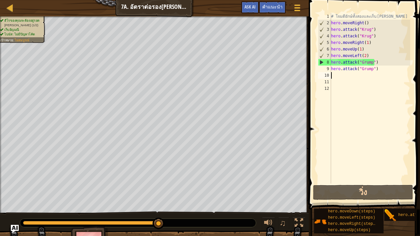
click at [364, 50] on div "# โจมตียักษ์ทั้งสองและเก็บอัญมณี hero . moveRight ( ) hero . attack ( "Krug" ) …" at bounding box center [370, 105] width 80 height 184
type textarea "hero.moveUp(1)"
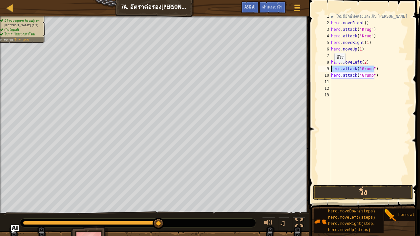
drag, startPoint x: 375, startPoint y: 69, endPoint x: 331, endPoint y: 69, distance: 44.7
click at [331, 69] on div "1 2 3 4 5 6 7 8 9 10 11 12 13 # โจมตียักษ์ทั้งสองและเก็บอัญมณี hero . moveRight…" at bounding box center [364, 98] width 94 height 171
type textarea "hero.attack("Grump")"
click at [343, 56] on div "# โจมตียักษ์ทั้งสองและเก็บอัญมณี hero . moveRight ( ) hero . attack ( "Krug" ) …" at bounding box center [370, 105] width 80 height 184
paste textarea "hero.attack("Grump")"
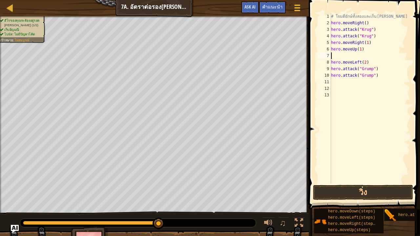
type textarea "hero.attack("Grump")"
drag, startPoint x: 376, startPoint y: 76, endPoint x: 330, endPoint y: 77, distance: 46.0
click at [330, 77] on div "hero.attack("Grump") 1 2 3 4 5 6 7 8 9 10 11 12 13 # โจมตียักษ์ทั้งสองและเก็บอั…" at bounding box center [364, 98] width 94 height 171
click at [377, 56] on div "# โจมตียักษ์ทั้งสองและเก็บอัญมณี hero . moveRight ( ) hero . attack ( "Krug" ) …" at bounding box center [370, 105] width 80 height 184
paste textarea "hero.attack("Grump")"
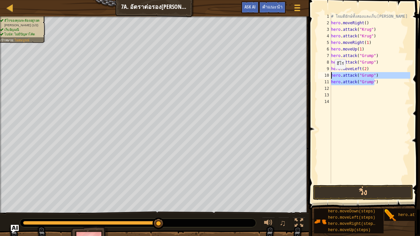
drag, startPoint x: 370, startPoint y: 79, endPoint x: 332, endPoint y: 76, distance: 38.3
click at [332, 76] on div "# โจมตียักษ์ทั้งสองและเก็บอัญมณี hero . moveRight ( ) hero . attack ( "Krug" ) …" at bounding box center [370, 105] width 80 height 184
type textarea "hero.attack("Grump") hero.attack("Grump")"
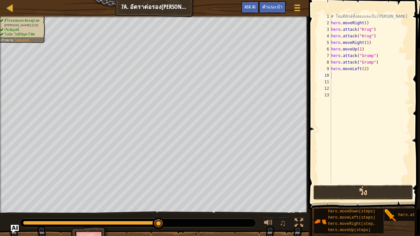
click at [347, 191] on button "วิ่ง" at bounding box center [363, 192] width 100 height 15
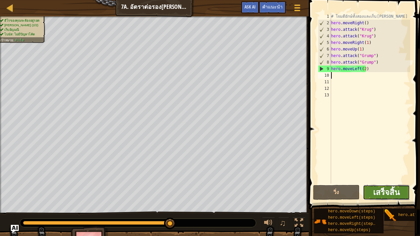
click at [395, 192] on span "เสร็จสิ้น" at bounding box center [386, 192] width 27 height 11
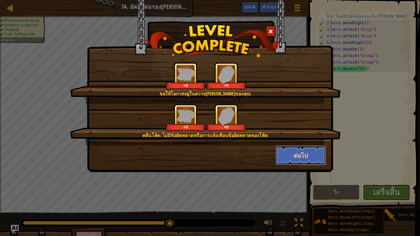
click at [297, 153] on button "ต่อไป" at bounding box center [301, 156] width 51 height 20
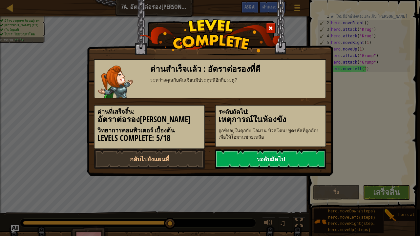
click at [295, 154] on link "ระดับถัดไป" at bounding box center [270, 159] width 111 height 20
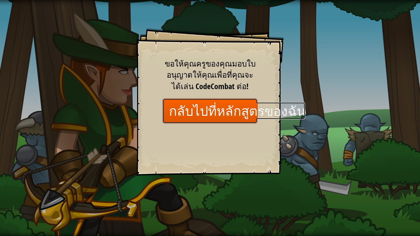
click at [213, 116] on link "กลับไปที่หลักสูตรของฉัน" at bounding box center [210, 111] width 95 height 25
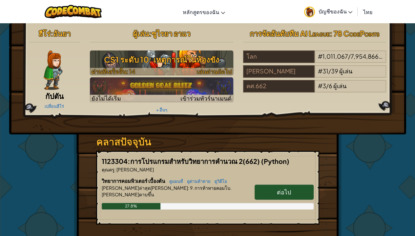
click at [212, 70] on span "เล่นด่านถัดไป" at bounding box center [214, 72] width 35 height 8
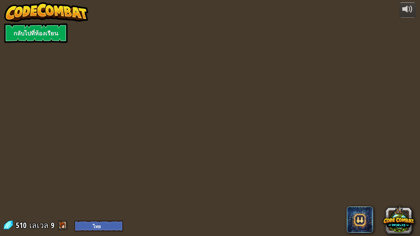
select select "th"
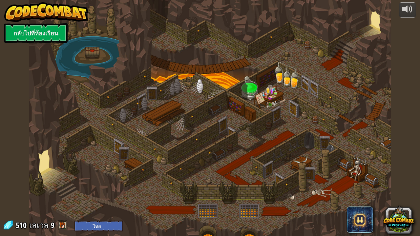
select select "th"
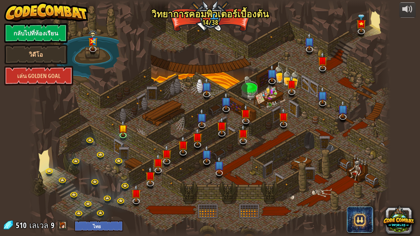
select select "th"
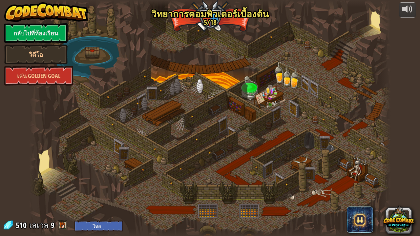
select select "th"
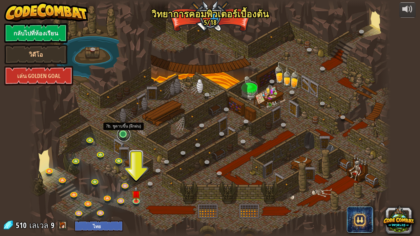
click at [122, 133] on link at bounding box center [123, 134] width 13 height 13
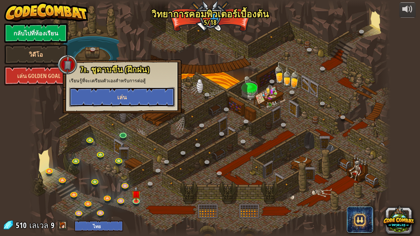
click at [130, 101] on button "เล่น" at bounding box center [122, 97] width 106 height 20
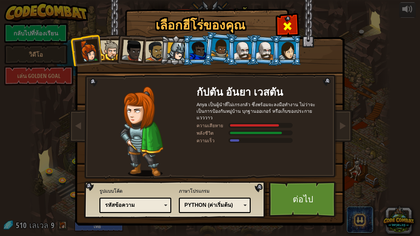
click at [290, 28] on span at bounding box center [287, 26] width 11 height 11
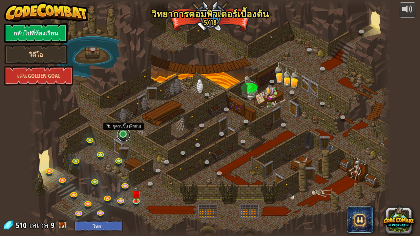
click at [121, 135] on link at bounding box center [123, 134] width 13 height 13
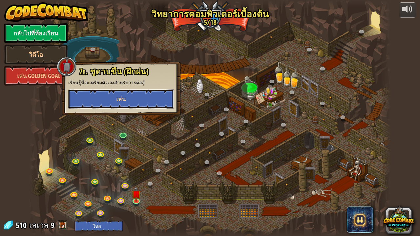
click at [140, 102] on button "เล่น" at bounding box center [121, 99] width 106 height 20
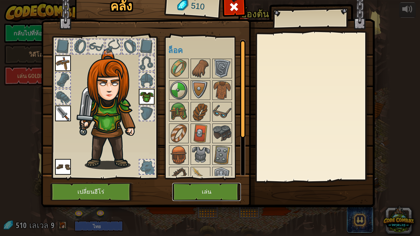
click at [205, 192] on button "เล่น" at bounding box center [206, 192] width 69 height 18
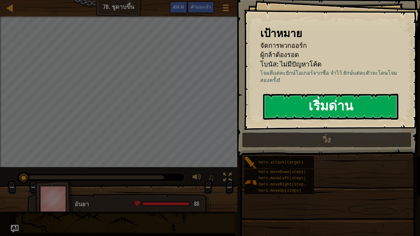
click at [285, 104] on button "เริ่มด่าน" at bounding box center [330, 107] width 135 height 26
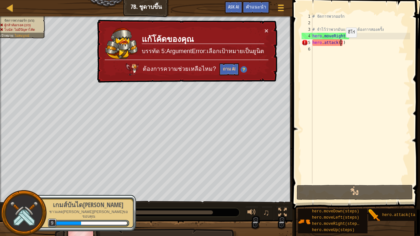
click at [340, 44] on div "# จัดการพวกออร์ก # จำไว้ว่าพวกมันแต่ละตัวต้องการสองครั้ง hero . moveRight ( 2 )…" at bounding box center [360, 105] width 99 height 184
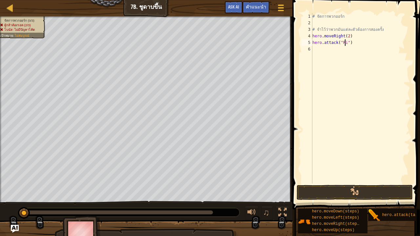
scroll to position [3, 3]
type textarea "hero.attack("Rig")"
drag, startPoint x: 353, startPoint y: 42, endPoint x: 311, endPoint y: 41, distance: 42.7
click at [311, 41] on div "hero.attack("Rig") 1 2 3 4 5 6 # จัดการพวกออร์ก # จำไว้ว่าพวกมันแต่ละตัวต้องการ…" at bounding box center [356, 98] width 110 height 171
click at [323, 50] on div "# จัดการพวกออร์ก # จำไว้ว่าพวกมันแต่ละตัวต้องการสองครั้ง hero . moveRight ( 2 )…" at bounding box center [360, 105] width 99 height 184
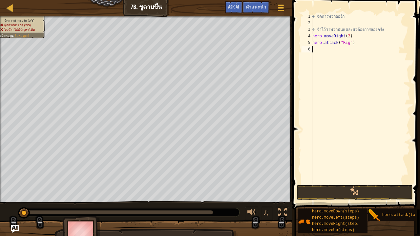
scroll to position [3, 0]
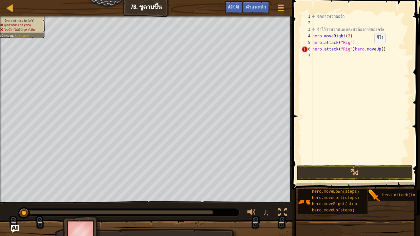
click at [369, 49] on div "# จัดการพวกออร์ก # จำไว้ว่าพวกมันแต่ละตัวต้องการสองครั้ง hero . moveRight ( 2 )…" at bounding box center [372, 95] width 123 height 164
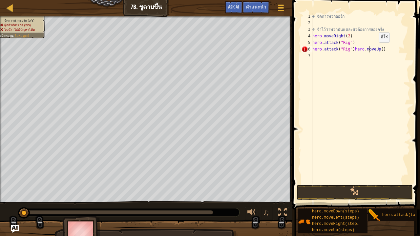
type textarea "hero.attack("Rig")"
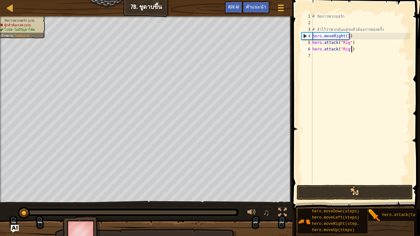
click at [365, 49] on div "# จัดการพวกออร์ก # จำไว้ว่าพวกมันแต่ละตัวต้องการสองครั้ง hero . moveRight ( 2 )…" at bounding box center [360, 105] width 99 height 184
type textarea "hero.attack("Rig")"
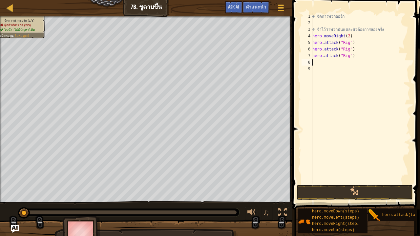
type textarea "hero.attack("Rig")"
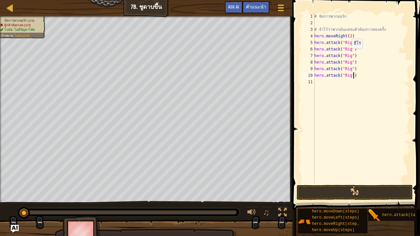
click at [348, 55] on div "# จัดการพวกออร์ก # จำไว้ว่าพวกมันแต่ละตัวต้องการสองครั้ง hero . moveRight ( 2 )…" at bounding box center [361, 105] width 97 height 184
click at [349, 55] on div "# จัดการพวกออร์ก # จำไว้ว่าพวกมันแต่ละตัวต้องการสองครั้ง hero . moveRight ( 2 )…" at bounding box center [361, 105] width 97 height 184
drag, startPoint x: 349, startPoint y: 55, endPoint x: 344, endPoint y: 56, distance: 5.0
click at [344, 56] on div "# จัดการพวกออร์ก # จำไว้ว่าพวกมันแต่ละตัวต้องการสองครั้ง hero . moveRight ( 2 )…" at bounding box center [361, 105] width 97 height 184
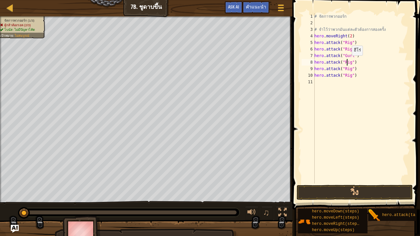
click at [348, 62] on div "# จัดการพวกออร์ก # จำไว้ว่าพวกมันแต่ละตัวต้องการสองครั้ง hero . moveRight ( 2 )…" at bounding box center [361, 105] width 97 height 184
click at [349, 62] on div "# จัดการพวกออร์ก # จำไว้ว่าพวกมันแต่ละตัวต้องการสองครั้ง hero . moveRight ( 2 )…" at bounding box center [361, 105] width 97 height 184
click at [349, 69] on div "# จัดการพวกออร์ก # จำไว้ว่าพวกมันแต่ละตัวต้องการสองครั้ง hero . moveRight ( 2 )…" at bounding box center [361, 105] width 97 height 184
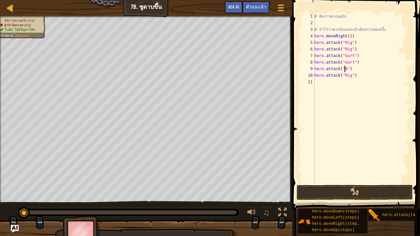
scroll to position [3, 3]
click at [349, 78] on div "# จัดการพวกออร์ก # จำไว้ว่าพวกมันแต่ละตัวต้องการสองครั้ง hero . moveRight ( 2 )…" at bounding box center [361, 105] width 97 height 184
type textarea "hero.attack("Ack")"
click at [362, 77] on div "# จัดการพวกออร์ก # จำไว้ว่าพวกมันแต่ละตัวต้องการสองครั้ง hero . moveRight ( 2 )…" at bounding box center [361, 105] width 97 height 184
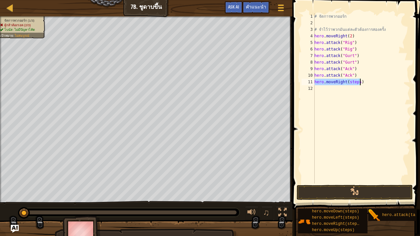
click at [356, 79] on div "# จัดการพวกออร์ก # จำไว้ว่าพวกมันแต่ละตัวต้องการสองครั้ง hero . moveRight ( 2 )…" at bounding box center [361, 105] width 97 height 184
click at [356, 80] on div "# จัดการพวกออร์ก # จำไว้ว่าพวกมันแต่ละตัวต้องการสองครั้ง hero . moveRight ( 2 )…" at bounding box center [361, 105] width 97 height 184
click at [353, 84] on div "# จัดการพวกออร์ก # จำไว้ว่าพวกมันแต่ละตัวต้องการสองครั้ง hero . moveRight ( 2 )…" at bounding box center [361, 105] width 97 height 184
click at [354, 79] on div "# จัดการพวกออร์ก # จำไว้ว่าพวกมันแต่ละตัวต้องการสองครั้ง hero . moveRight ( 2 )…" at bounding box center [361, 105] width 97 height 184
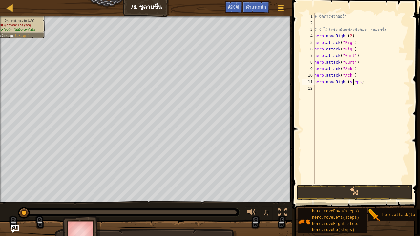
click at [354, 79] on div "# จัดการพวกออร์ก # จำไว้ว่าพวกมันแต่ละตัวต้องการสองครั้ง hero . moveRight ( 2 )…" at bounding box center [361, 105] width 97 height 184
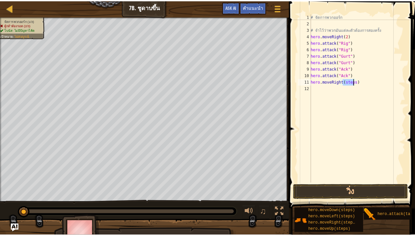
scroll to position [3, 3]
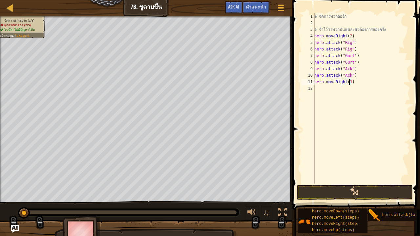
type textarea "hero.moveRight(1)"
drag, startPoint x: 364, startPoint y: 190, endPoint x: 364, endPoint y: 186, distance: 3.9
click at [364, 188] on button "วิ่ง" at bounding box center [355, 192] width 116 height 15
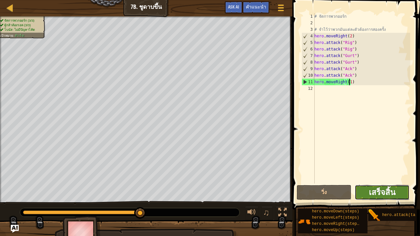
click at [377, 192] on span "เสร็จสิ้น" at bounding box center [382, 192] width 27 height 11
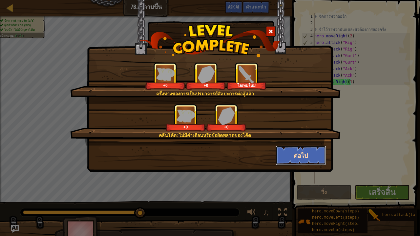
click at [290, 156] on button "ต่อไป" at bounding box center [301, 156] width 51 height 20
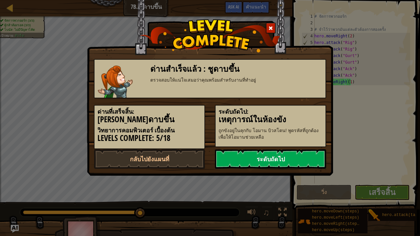
click at [267, 156] on link "ระดับถัดไป" at bounding box center [270, 159] width 111 height 20
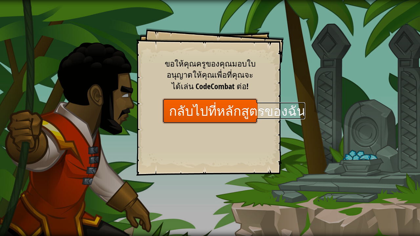
click at [226, 112] on link "กลับไปที่หลักสูตรของฉัน" at bounding box center [210, 111] width 95 height 25
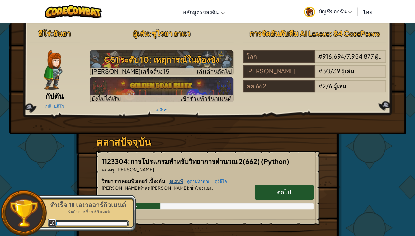
click at [179, 181] on link "ดูแผนที่" at bounding box center [174, 181] width 17 height 5
select select "th"
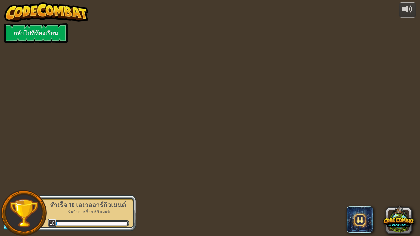
select select "th"
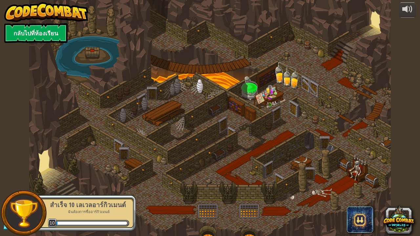
select select "th"
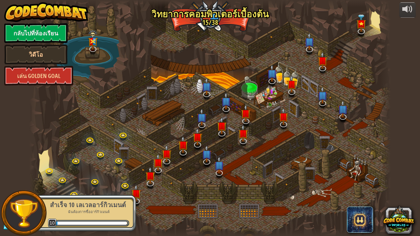
select select "th"
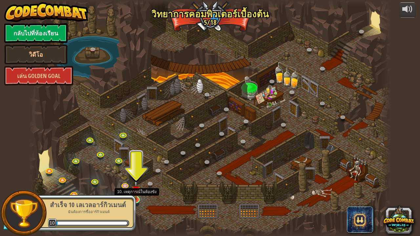
click at [139, 192] on img at bounding box center [136, 190] width 9 height 20
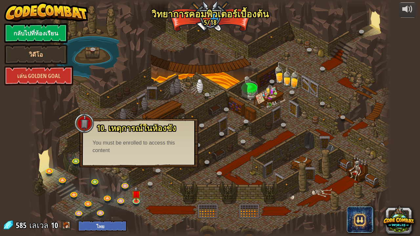
click at [146, 145] on div "You must be enrolled to access this content" at bounding box center [139, 147] width 93 height 15
click at [39, 28] on link "กลับไปที่ห้องเรียน" at bounding box center [35, 33] width 63 height 20
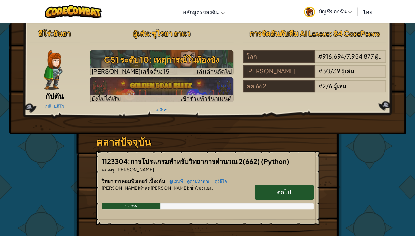
click at [348, 10] on span "บัญชีของฉัน" at bounding box center [336, 11] width 34 height 7
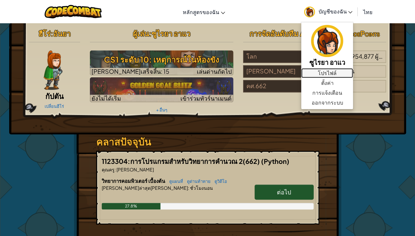
click at [337, 74] on link "โปรไฟล์" at bounding box center [328, 73] width 52 height 10
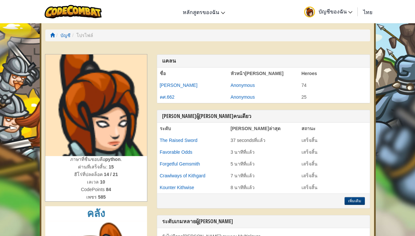
click at [86, 35] on li "โปรไฟล์" at bounding box center [82, 35] width 23 height 7
click at [172, 60] on h3 "แคลน" at bounding box center [263, 61] width 203 height 6
click at [180, 60] on h3 "แคลน" at bounding box center [263, 61] width 203 height 6
click at [178, 77] on th "ชื่อ" at bounding box center [192, 74] width 71 height 12
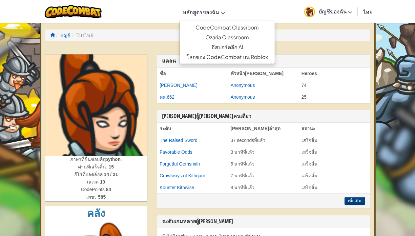
click at [225, 12] on icon at bounding box center [223, 13] width 4 height 2
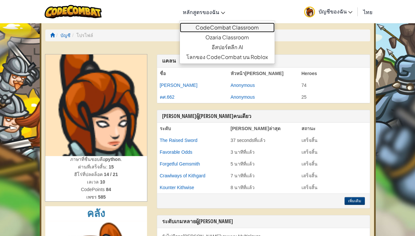
click at [233, 26] on link "CodeCombat Classroom" at bounding box center [227, 28] width 95 height 10
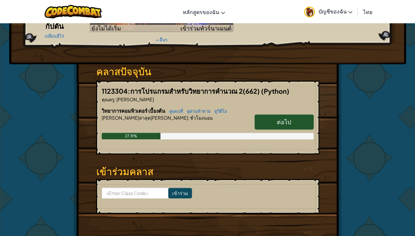
scroll to position [131, 0]
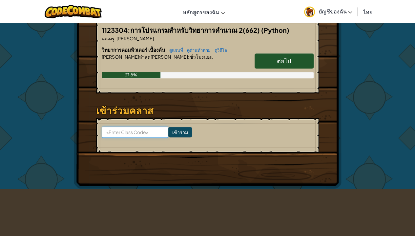
click at [146, 131] on input at bounding box center [135, 132] width 67 height 11
type input "LegShareldea"
click at [168, 131] on input "เข้าร่วม" at bounding box center [180, 132] width 24 height 11
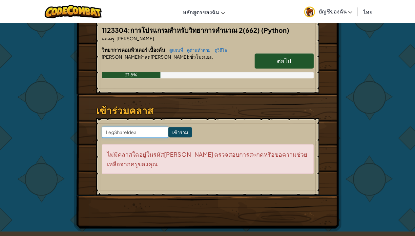
click at [127, 129] on input "LegShareldea" at bounding box center [135, 132] width 67 height 11
type input "LegShareIdea"
click at [178, 131] on input "เข้าร่วม" at bounding box center [180, 132] width 24 height 11
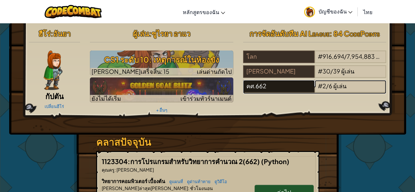
click at [271, 84] on div "คศ.662" at bounding box center [279, 86] width 72 height 12
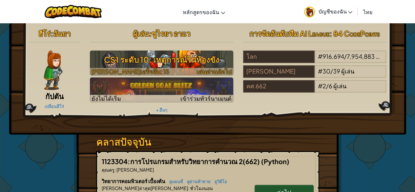
click at [202, 71] on span "เล่นด่านถัดไป" at bounding box center [214, 72] width 35 height 8
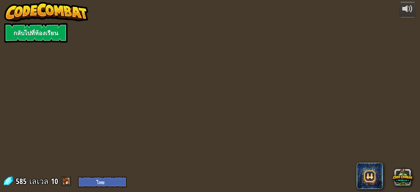
select select "th"
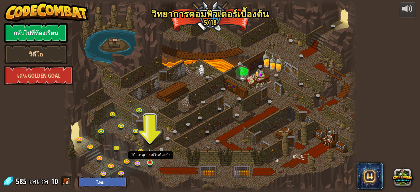
click at [148, 162] on img at bounding box center [150, 155] width 7 height 15
